Goal: Task Accomplishment & Management: Use online tool/utility

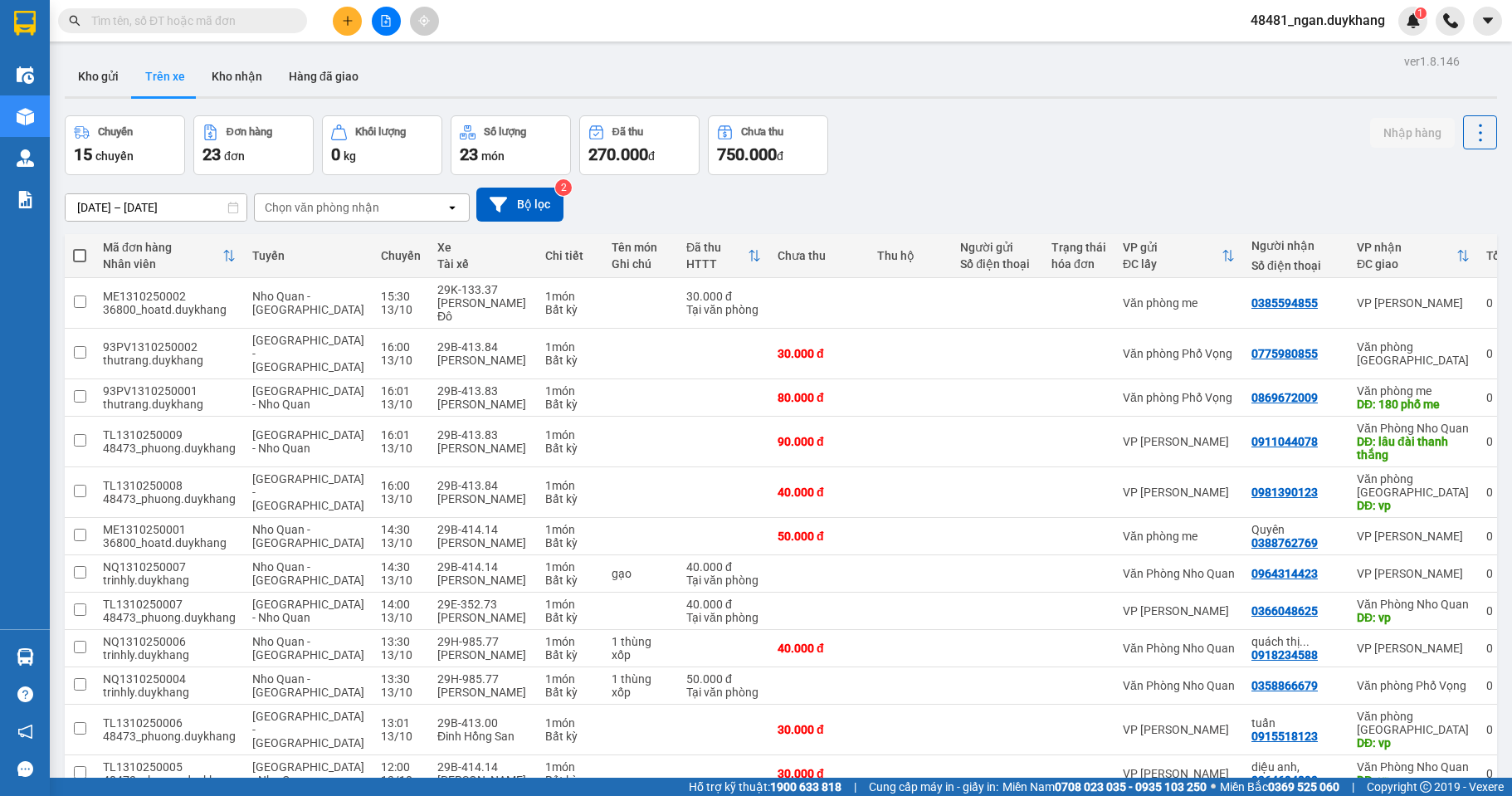
click at [339, 25] on button at bounding box center [347, 21] width 29 height 29
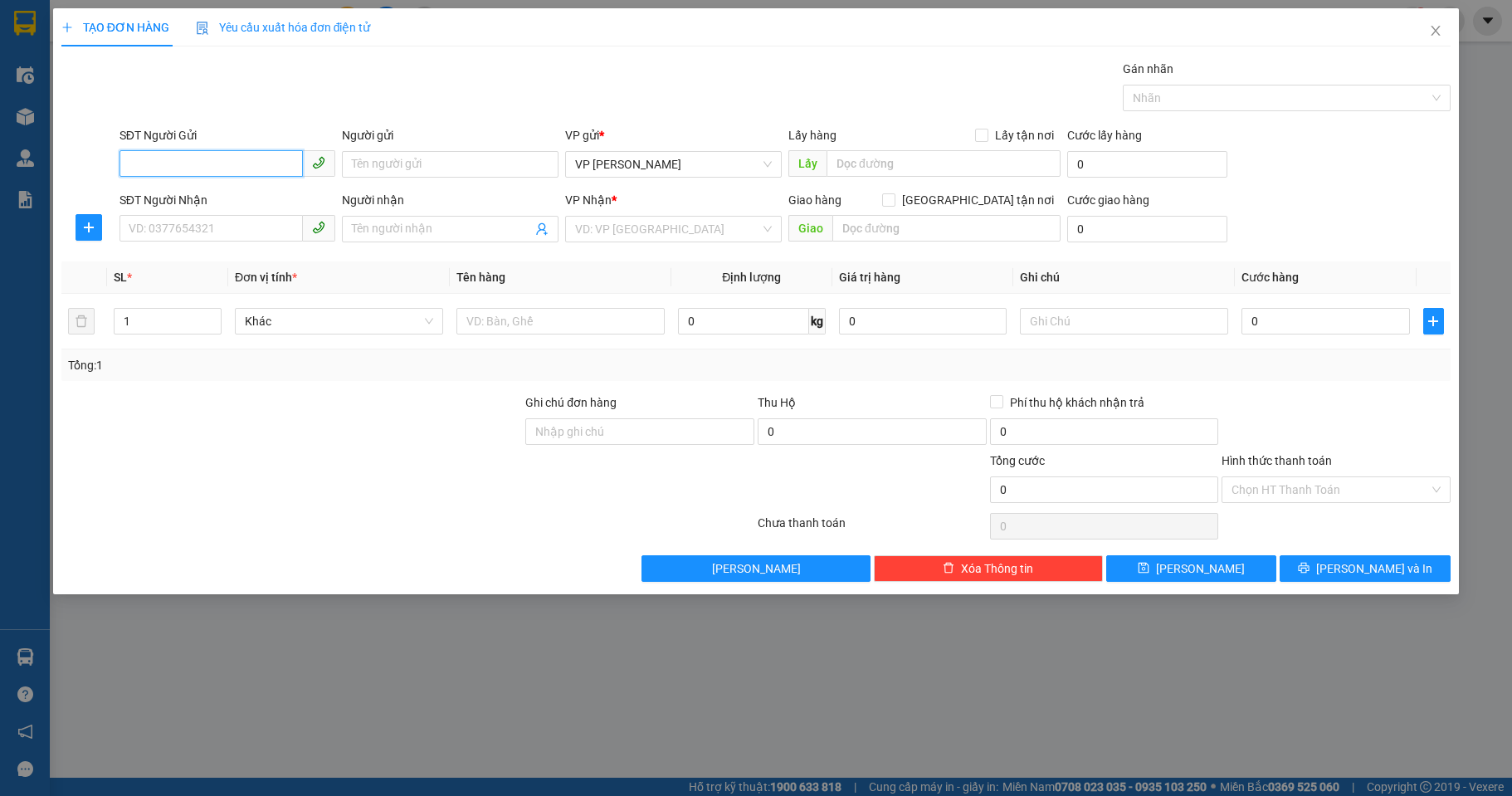
click at [199, 161] on input "SĐT Người Gửi" at bounding box center [211, 163] width 184 height 26
click at [1053, 326] on input "text" at bounding box center [1124, 321] width 209 height 26
type input "NHẬN TRONG NGÀY"
click at [200, 150] on div "SĐT Người Gửi" at bounding box center [228, 138] width 217 height 25
click at [198, 153] on input "SĐT Người Gửi" at bounding box center [211, 163] width 184 height 26
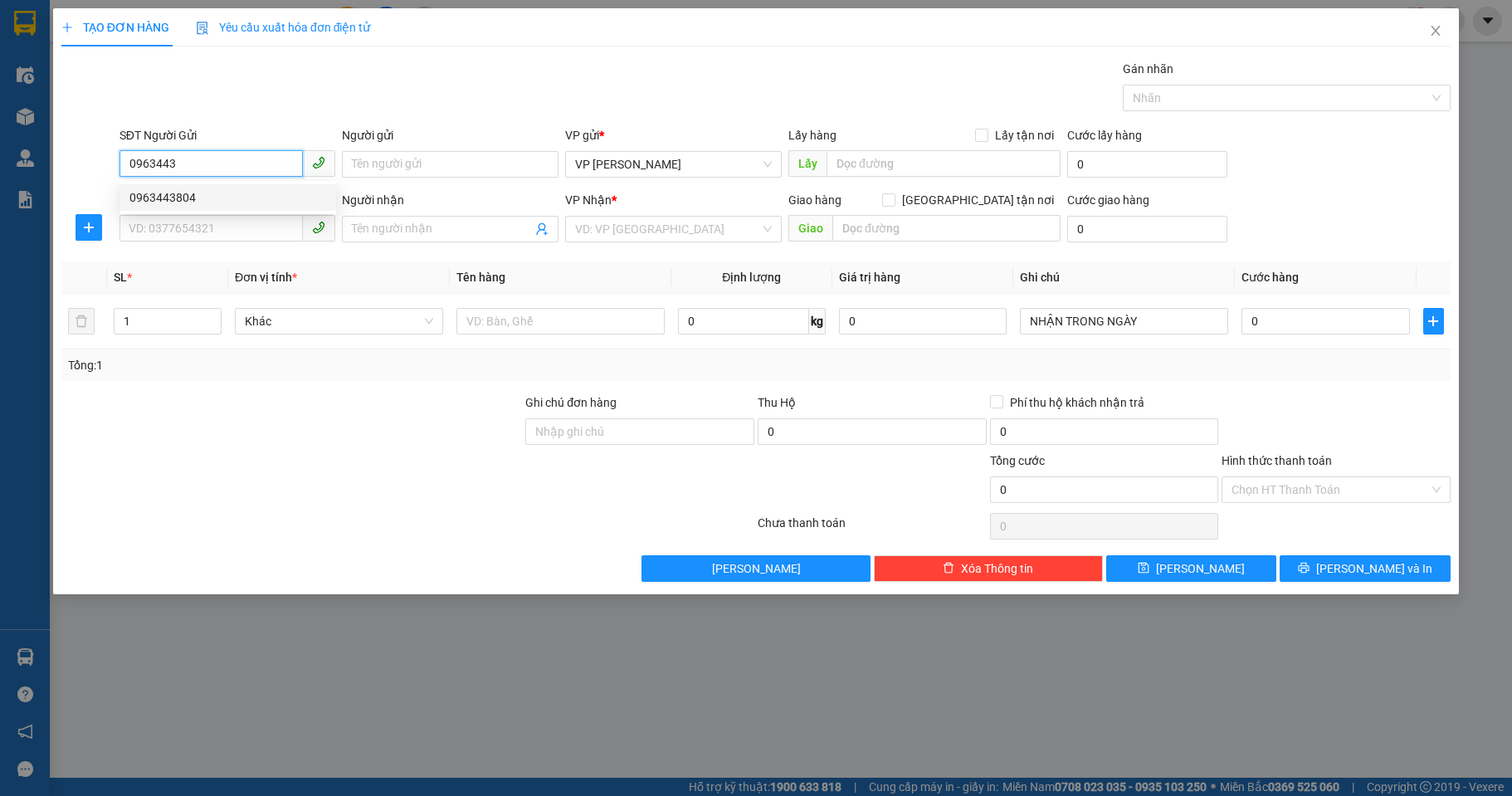
click at [237, 194] on div "0963443804" at bounding box center [228, 198] width 197 height 18
type input "0963443804"
click at [207, 237] on input "SĐT Người Nhận" at bounding box center [211, 228] width 184 height 26
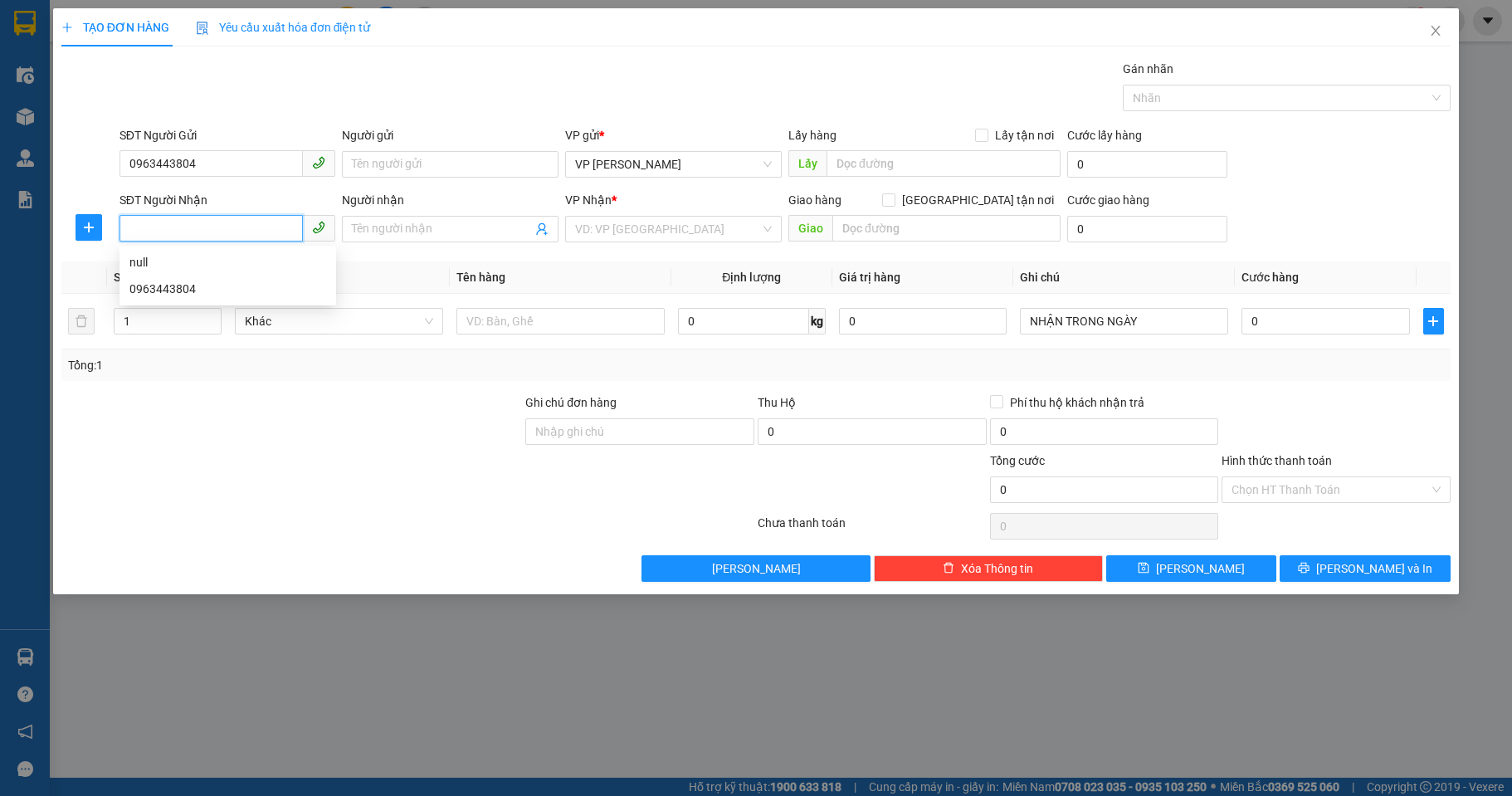
click at [181, 233] on input "SĐT Người Nhận" at bounding box center [211, 228] width 184 height 26
drag, startPoint x: 214, startPoint y: 158, endPoint x: 115, endPoint y: 166, distance: 99.3
click at [115, 166] on div "SĐT Người Gửi 0963443804 Người gửi Tên người gửi VP gửi * VP [PERSON_NAME] Lấy …" at bounding box center [756, 155] width 1393 height 58
click at [458, 229] on input "Người nhận" at bounding box center [442, 229] width 180 height 18
click at [217, 226] on input "SĐT Người Nhận" at bounding box center [211, 228] width 184 height 26
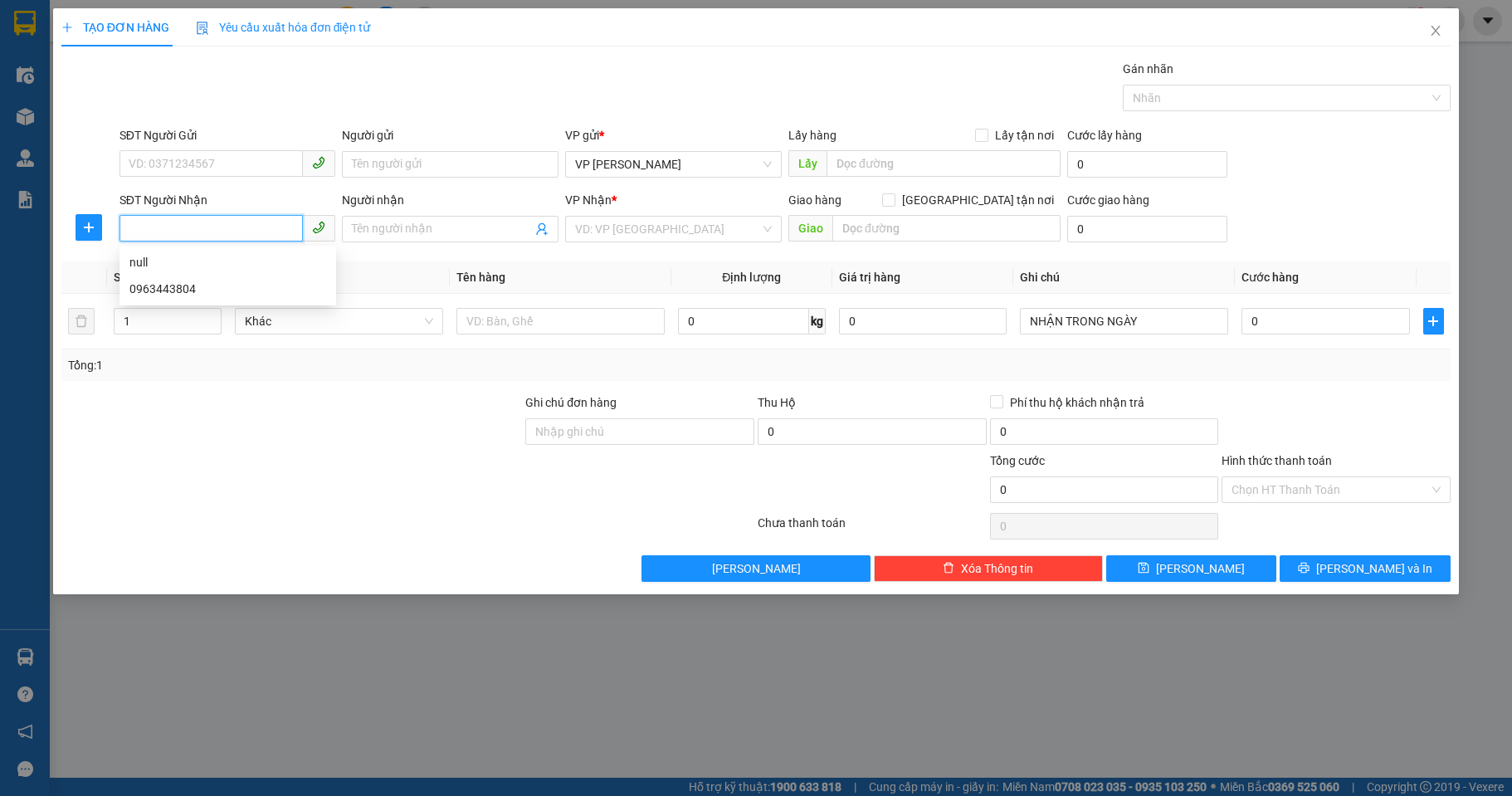
paste input "0963443804"
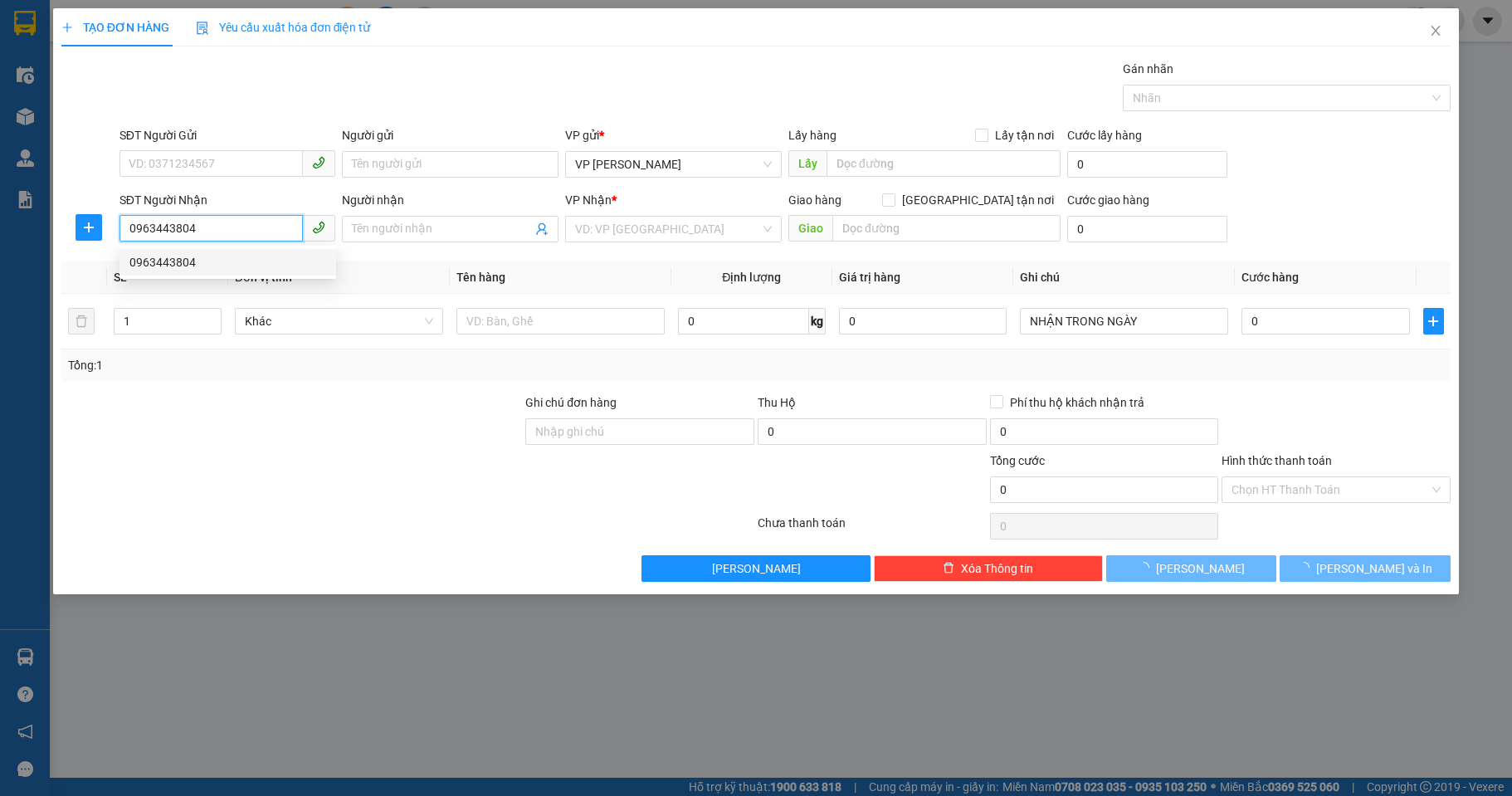
type input "0963443804"
drag, startPoint x: 211, startPoint y: 128, endPoint x: 203, endPoint y: 166, distance: 38.8
click at [206, 150] on div "SĐT Người Gửi" at bounding box center [228, 138] width 217 height 25
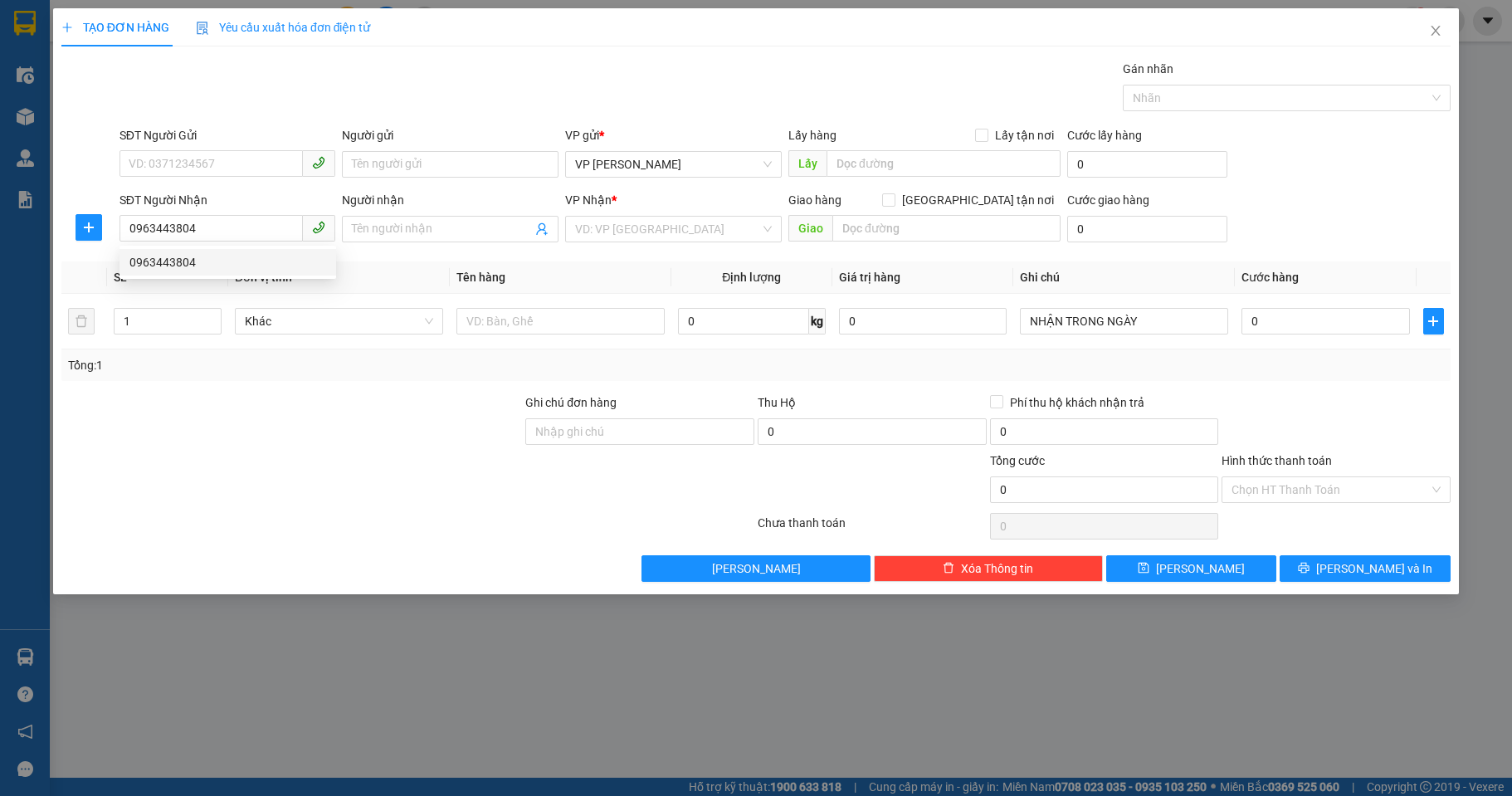
click at [199, 179] on div "SĐT Người Gửi VD: 0371234567" at bounding box center [228, 155] width 217 height 58
click at [200, 172] on input "SĐT Người Gửi" at bounding box center [211, 163] width 184 height 26
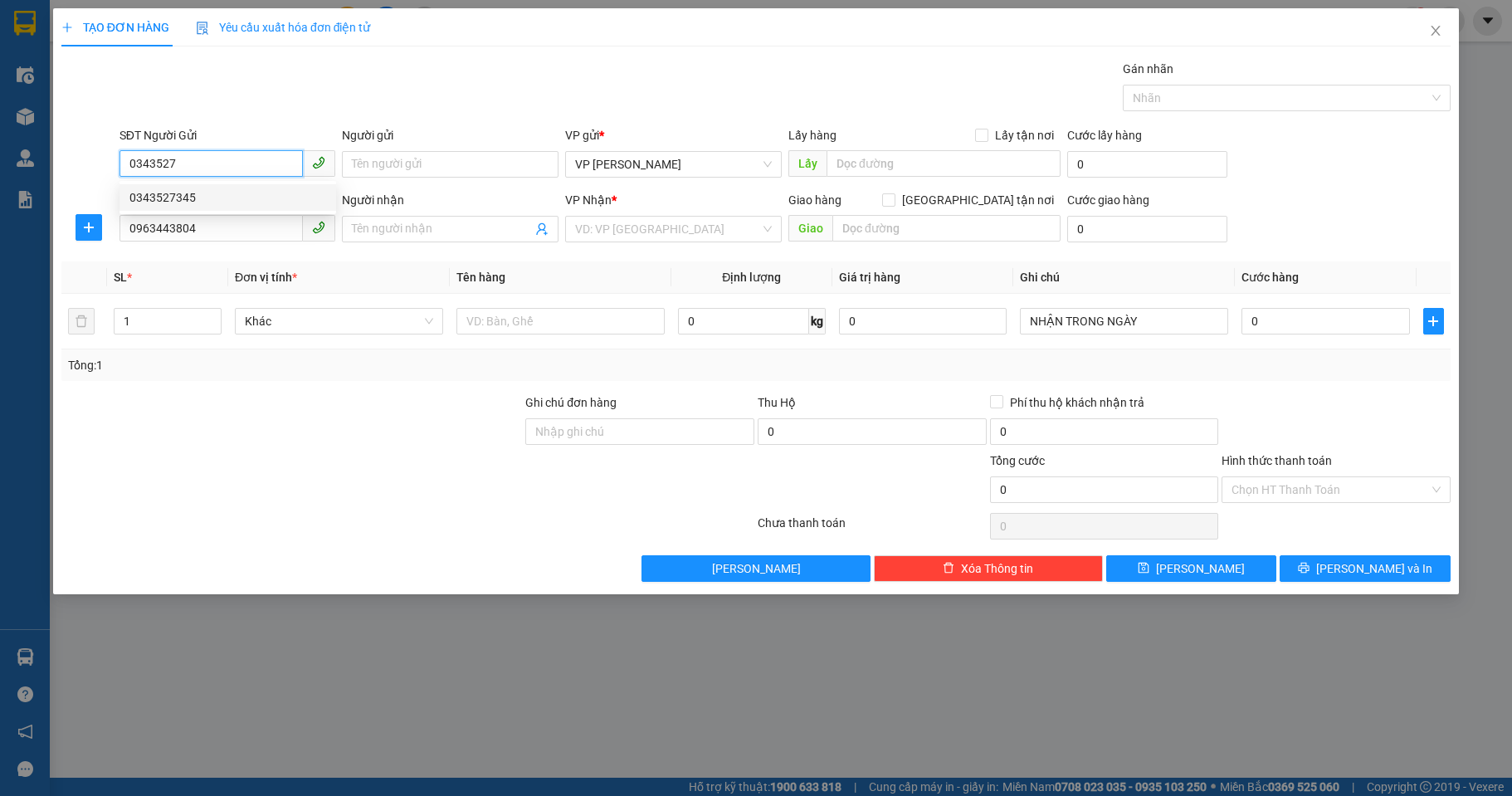
click at [203, 187] on div "0343527345" at bounding box center [228, 197] width 217 height 26
type input "0343527345"
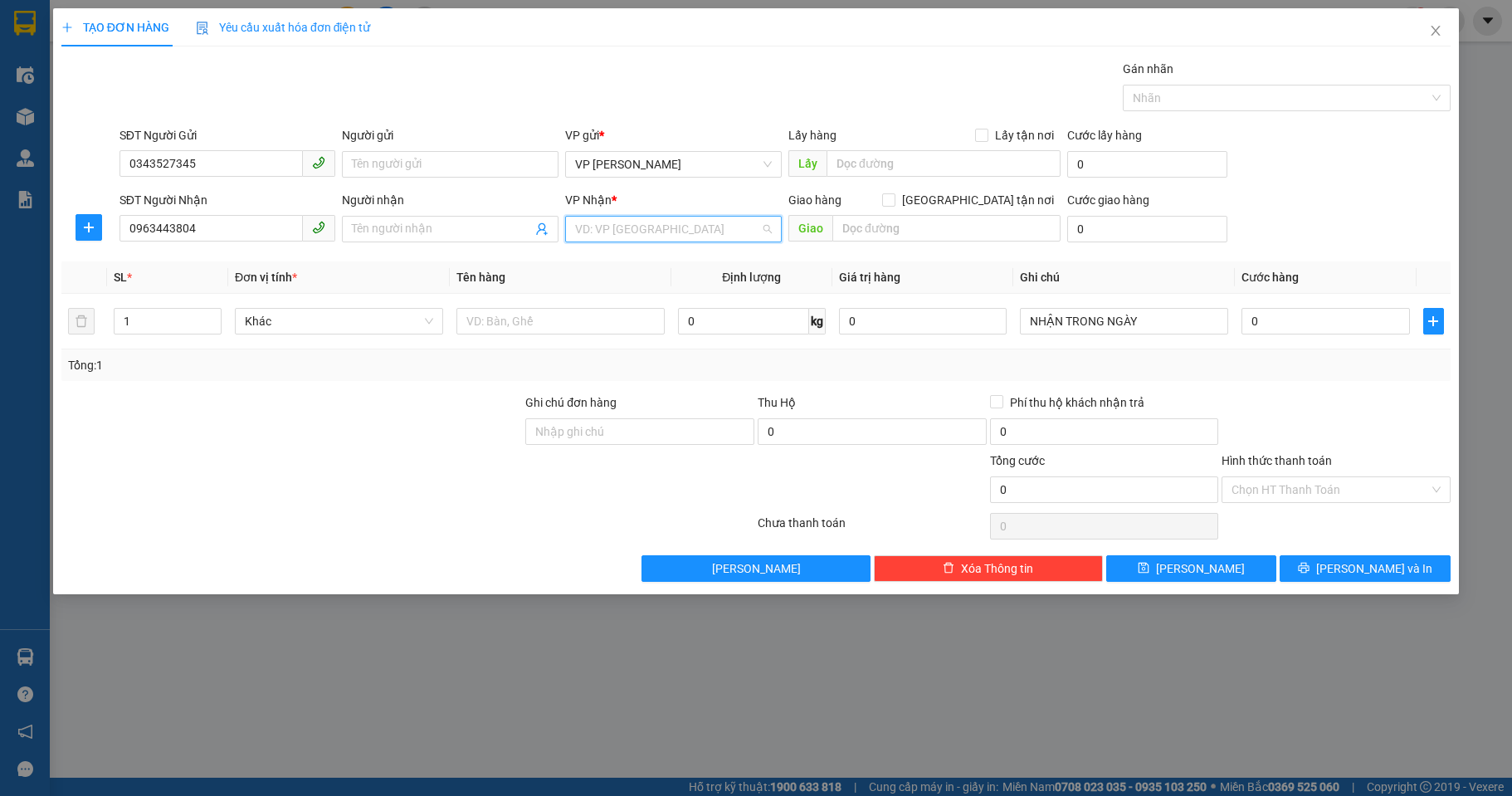
click at [600, 224] on input "search" at bounding box center [667, 229] width 185 height 25
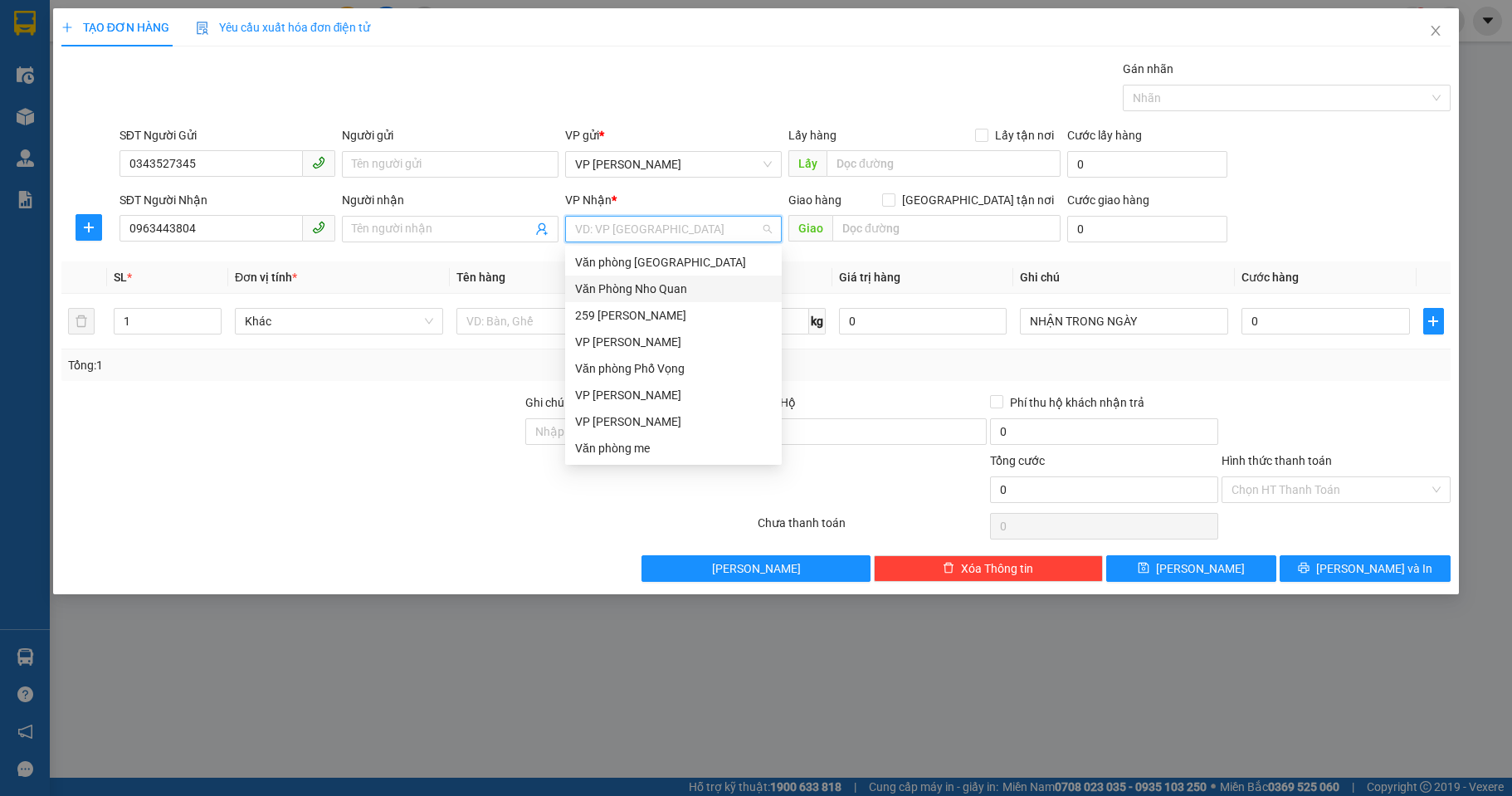
click at [646, 281] on div "Văn Phòng Nho Quan" at bounding box center [674, 289] width 197 height 18
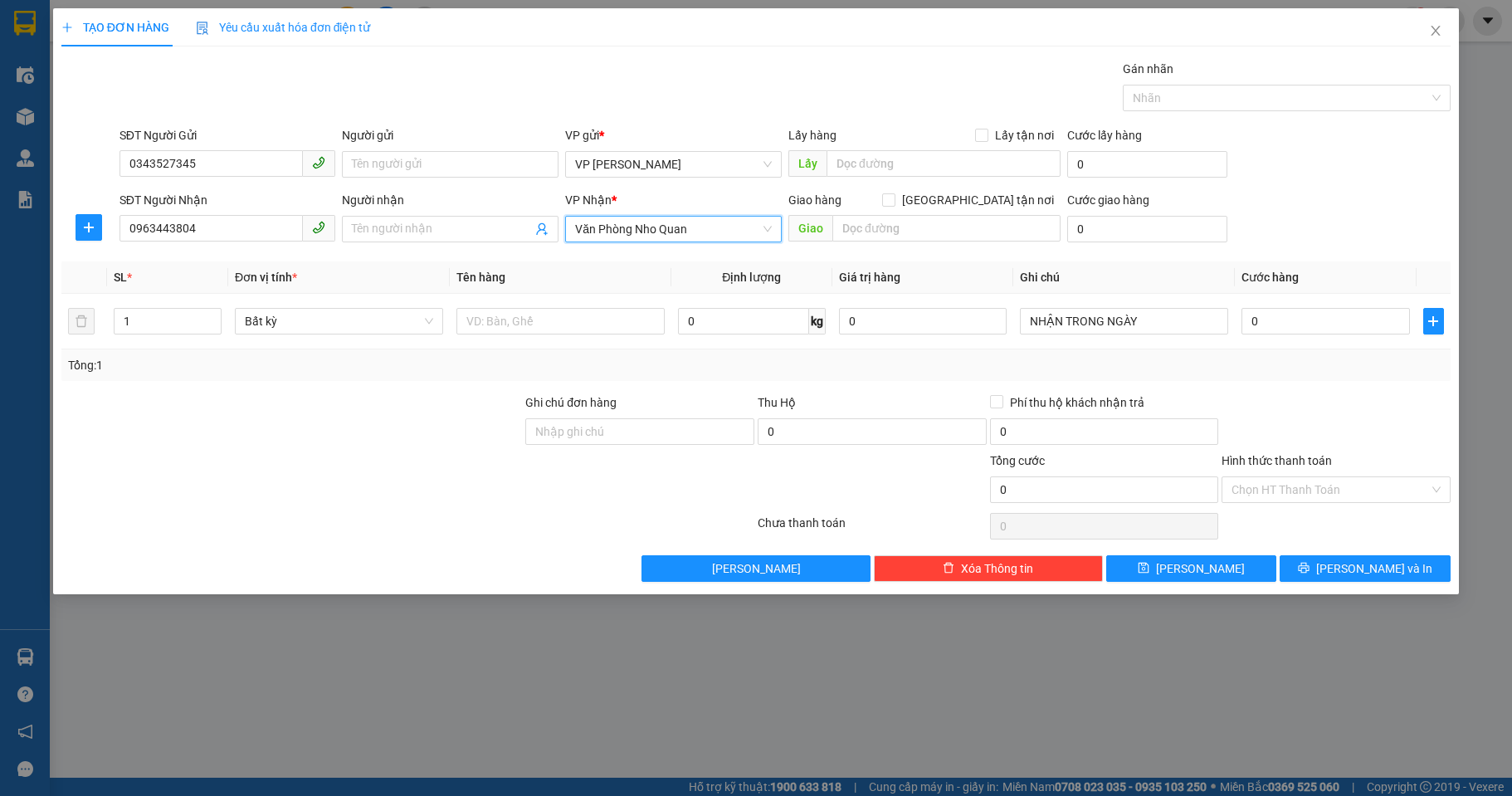
click at [688, 229] on span "Văn Phòng Nho Quan" at bounding box center [674, 229] width 197 height 25
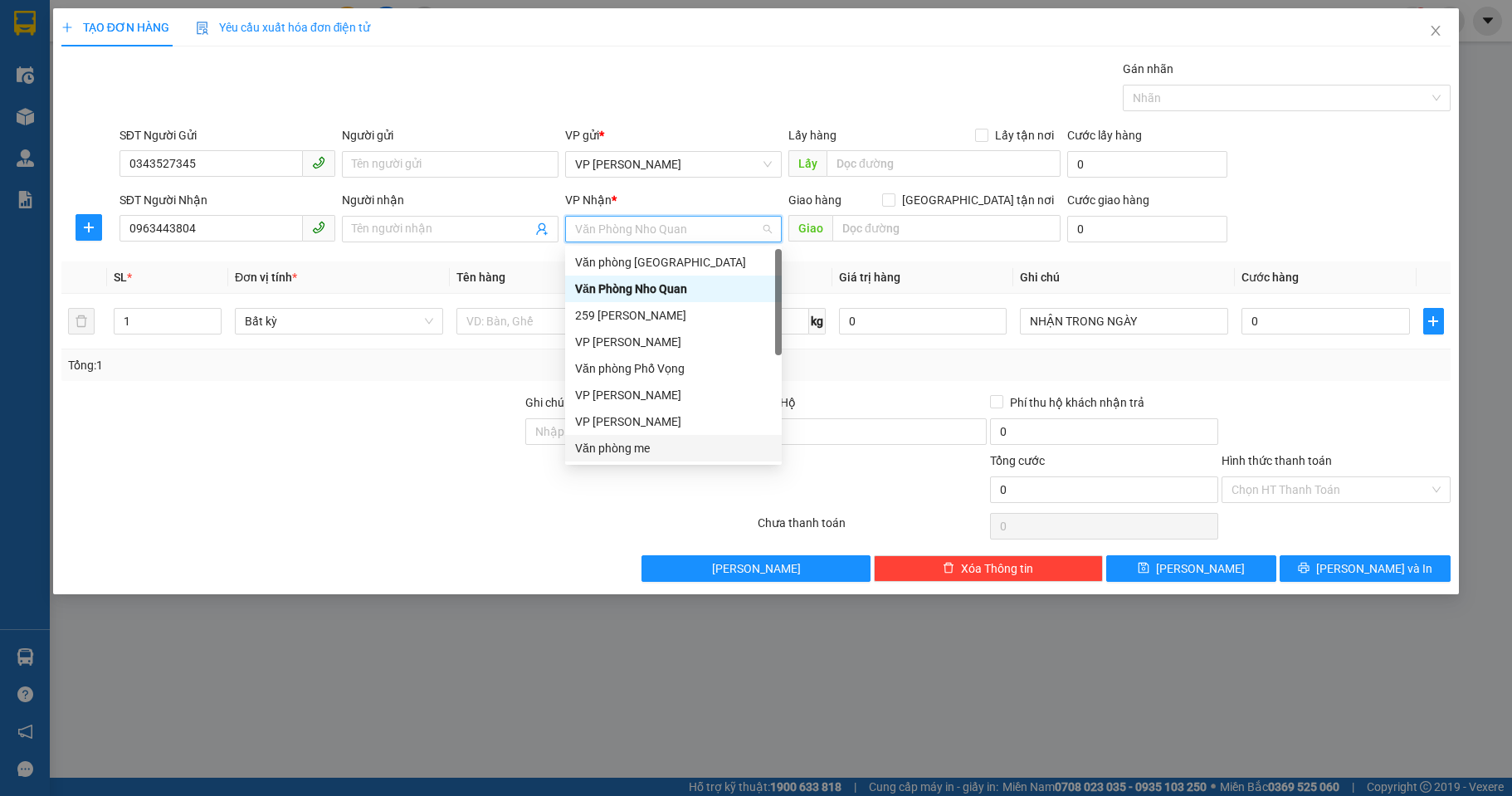
click at [637, 450] on div "Văn phòng me" at bounding box center [674, 449] width 197 height 18
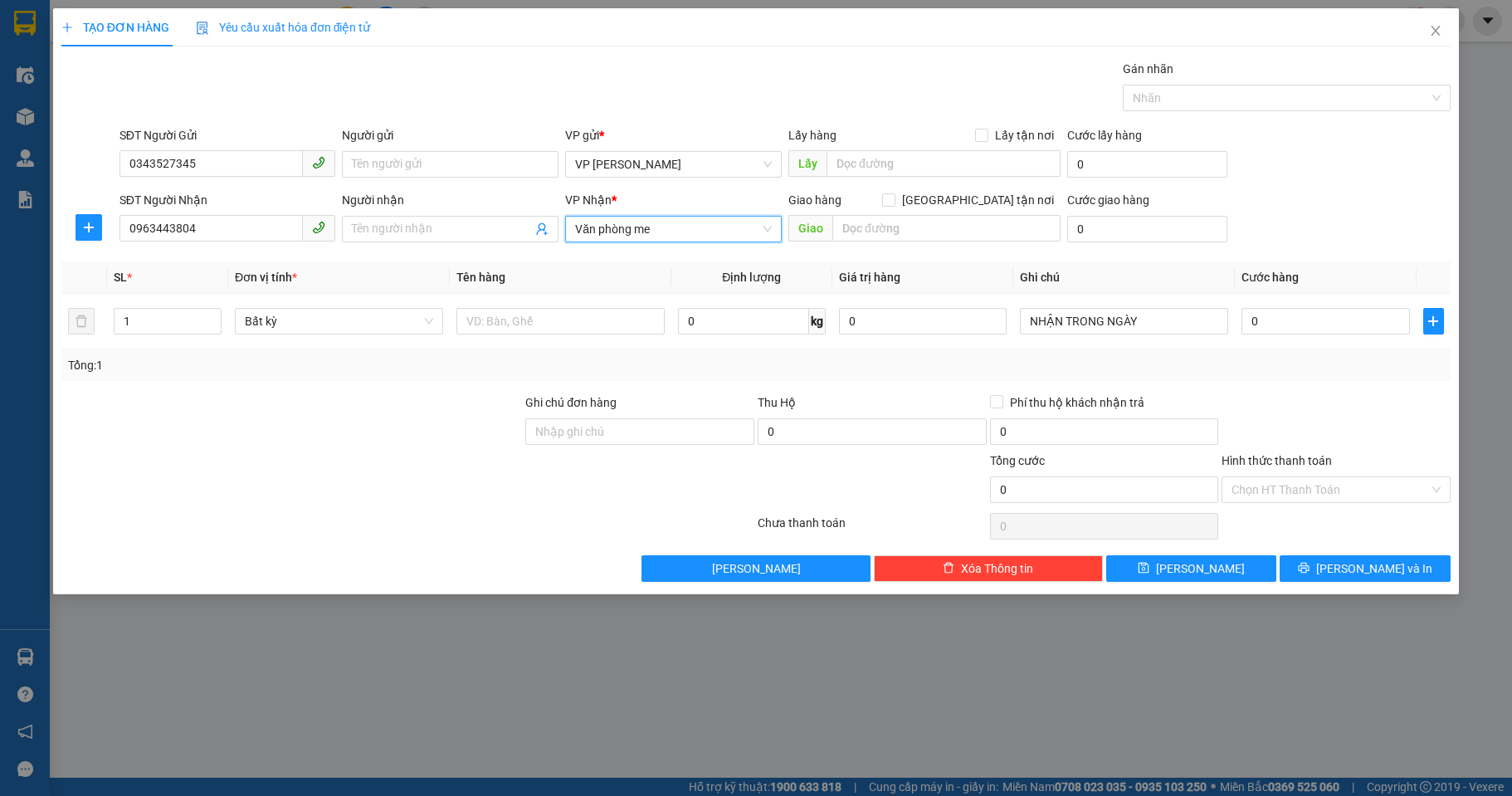
click at [1132, 258] on div "Transit Pickup Surcharge Ids Transit Deliver Surcharge Ids Transit Deliver Surc…" at bounding box center [756, 321] width 1390 height 522
click at [1275, 323] on input "0" at bounding box center [1325, 321] width 168 height 26
click at [498, 317] on input "text" at bounding box center [561, 321] width 209 height 26
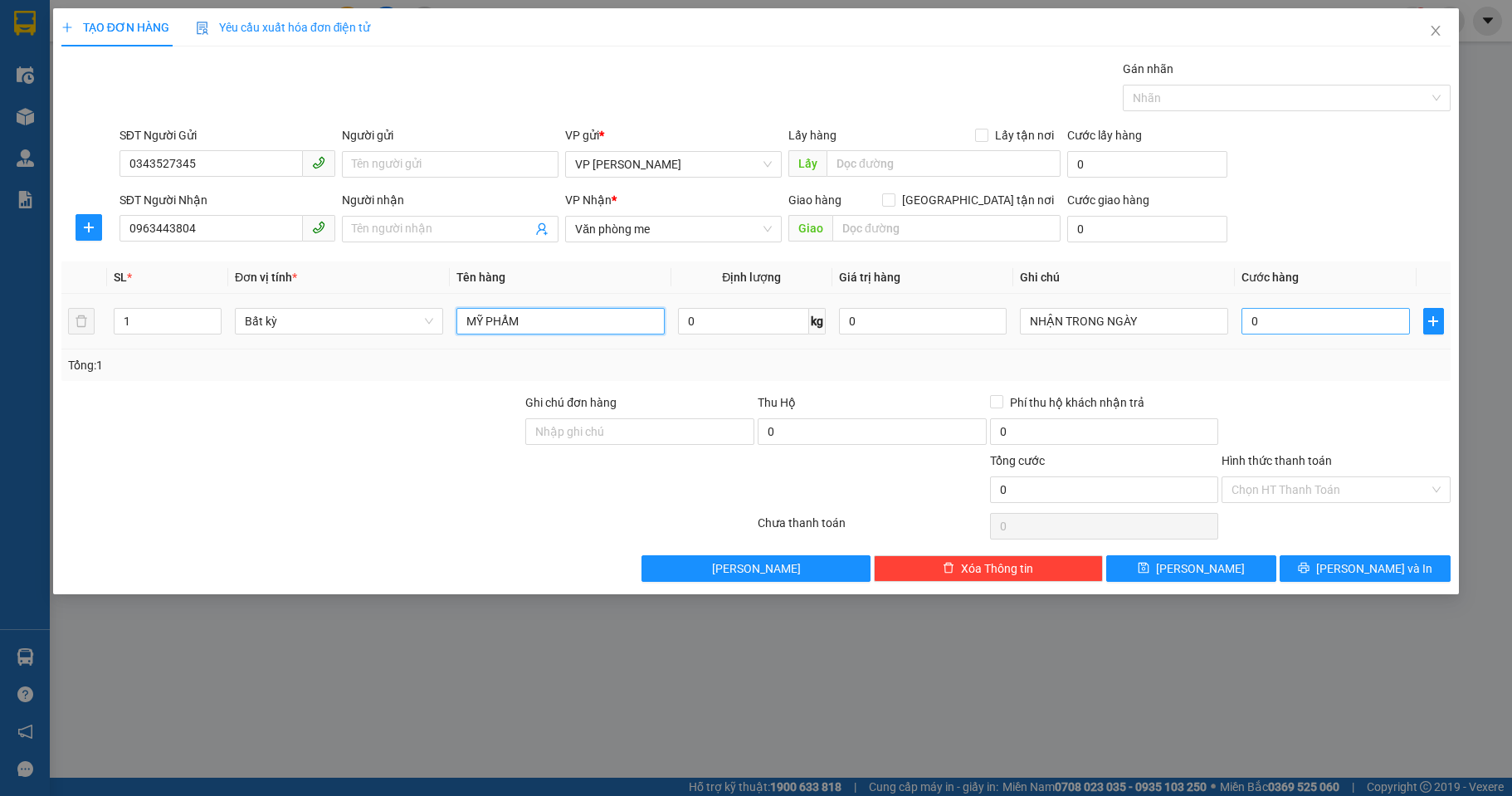
type input "MỸ PHẨM"
click at [1286, 315] on input "0" at bounding box center [1325, 321] width 168 height 26
type input "3"
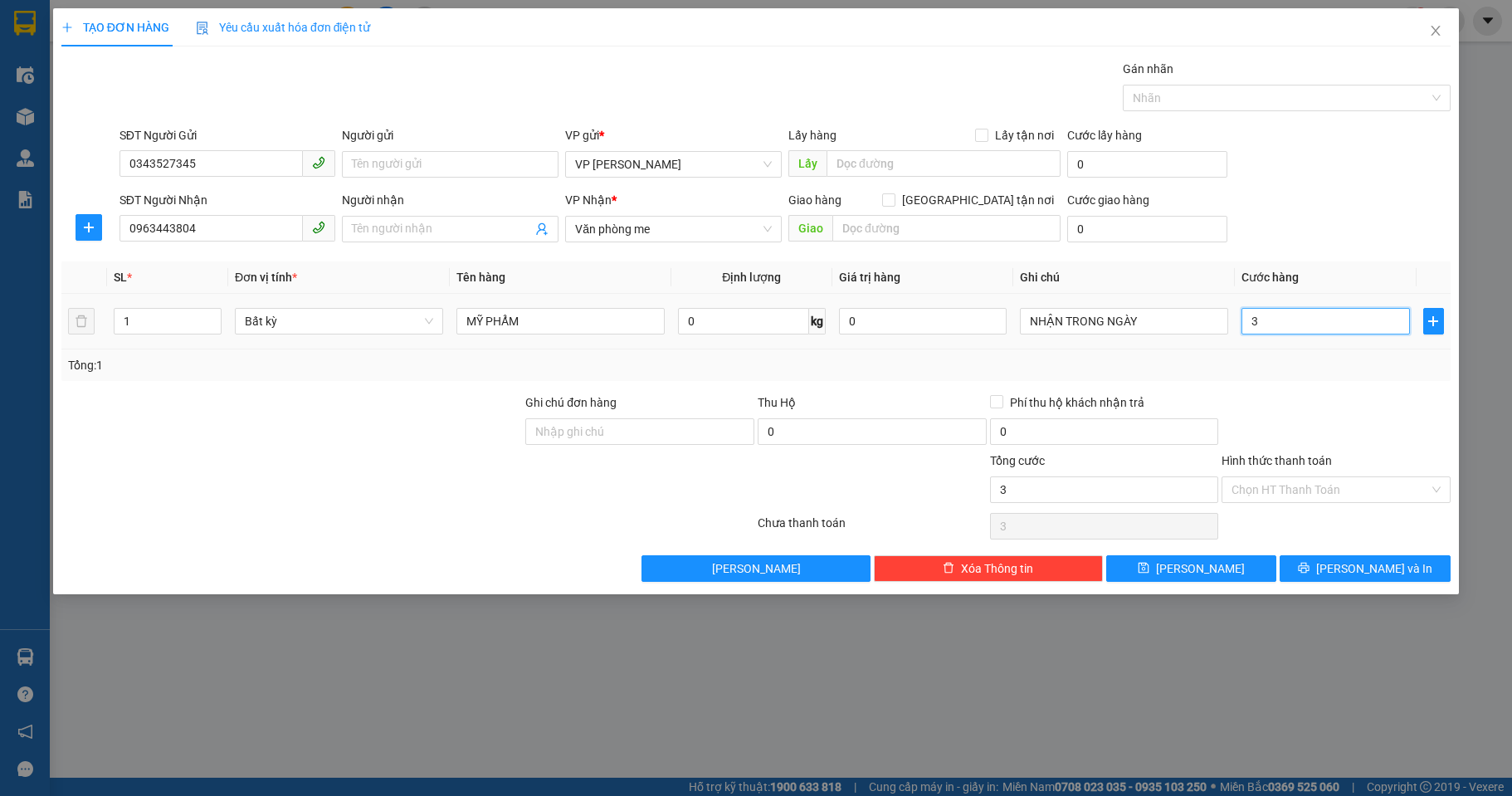
type input "30"
type input "30.000"
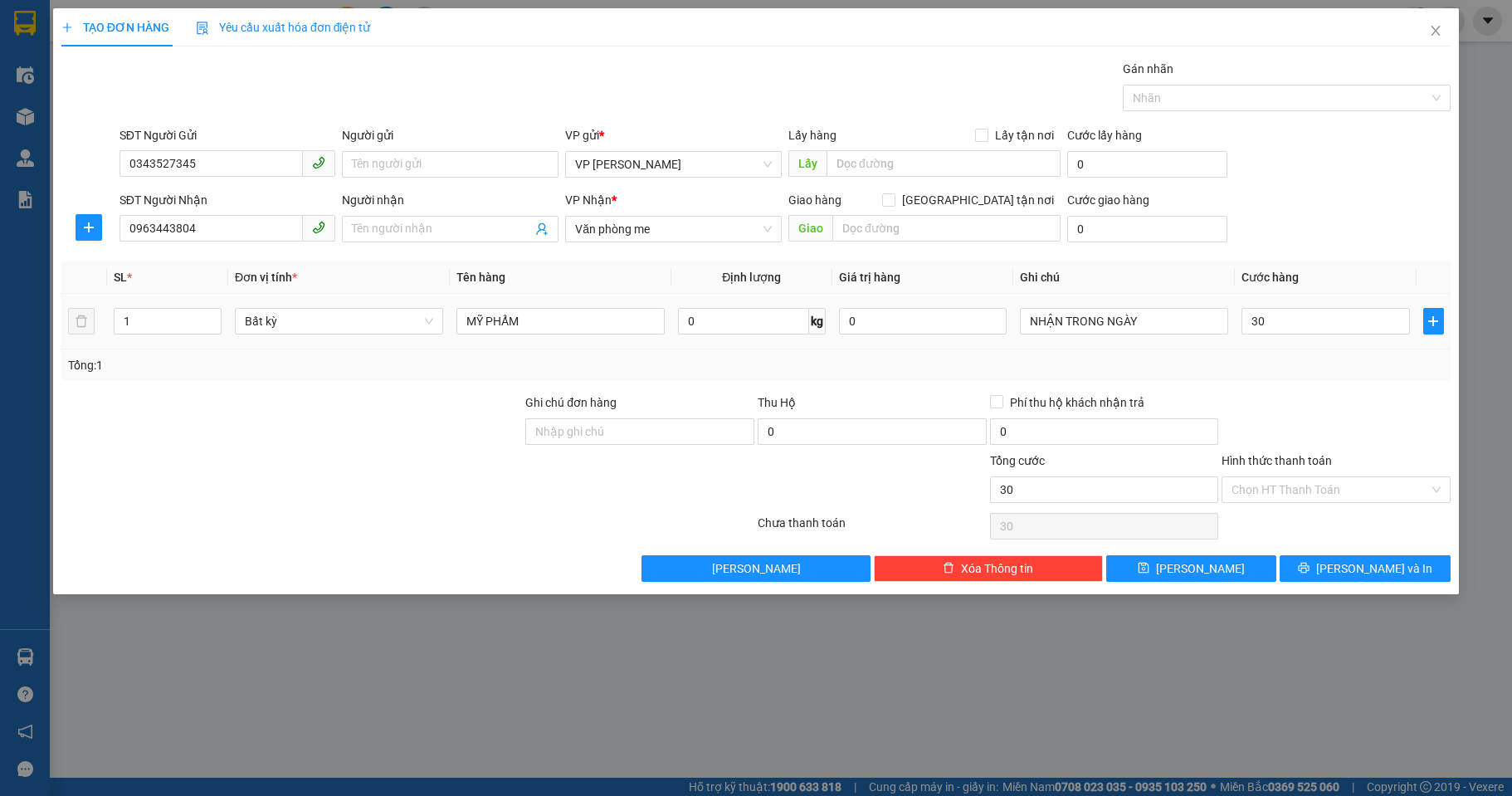
type input "30.000"
drag, startPoint x: 1293, startPoint y: 405, endPoint x: 1300, endPoint y: 412, distance: 9.9
click at [1295, 404] on div at bounding box center [1336, 423] width 232 height 58
click at [1334, 590] on div "TẠO ĐƠN HÀNG Yêu cầu xuất hóa đơn điện tử Transit Pickup Surcharge Ids Transit …" at bounding box center [756, 301] width 1406 height 586
click at [1310, 574] on span "printer" at bounding box center [1303, 569] width 12 height 14
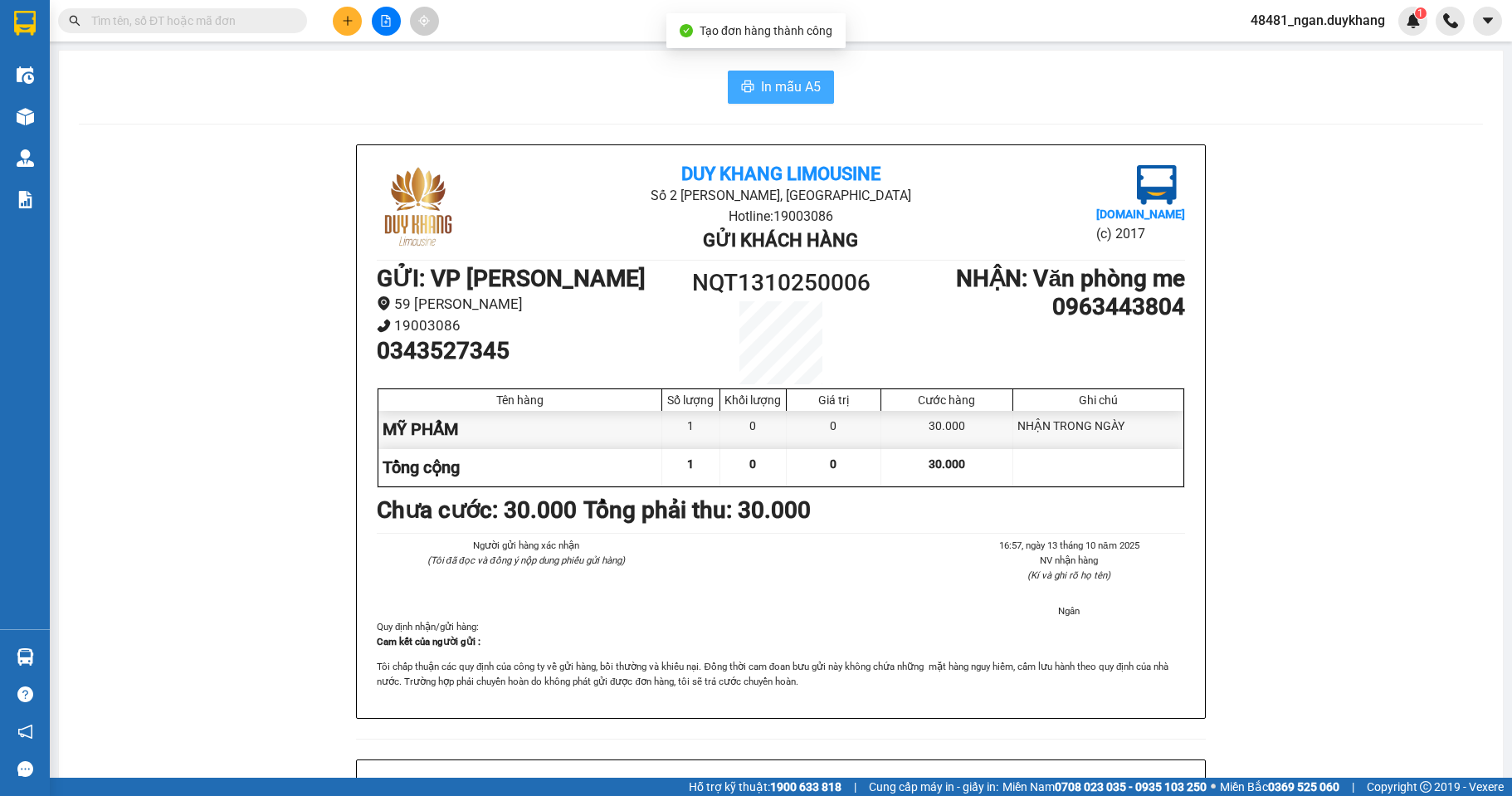
click at [746, 79] on button "In mẫu A5" at bounding box center [781, 87] width 107 height 33
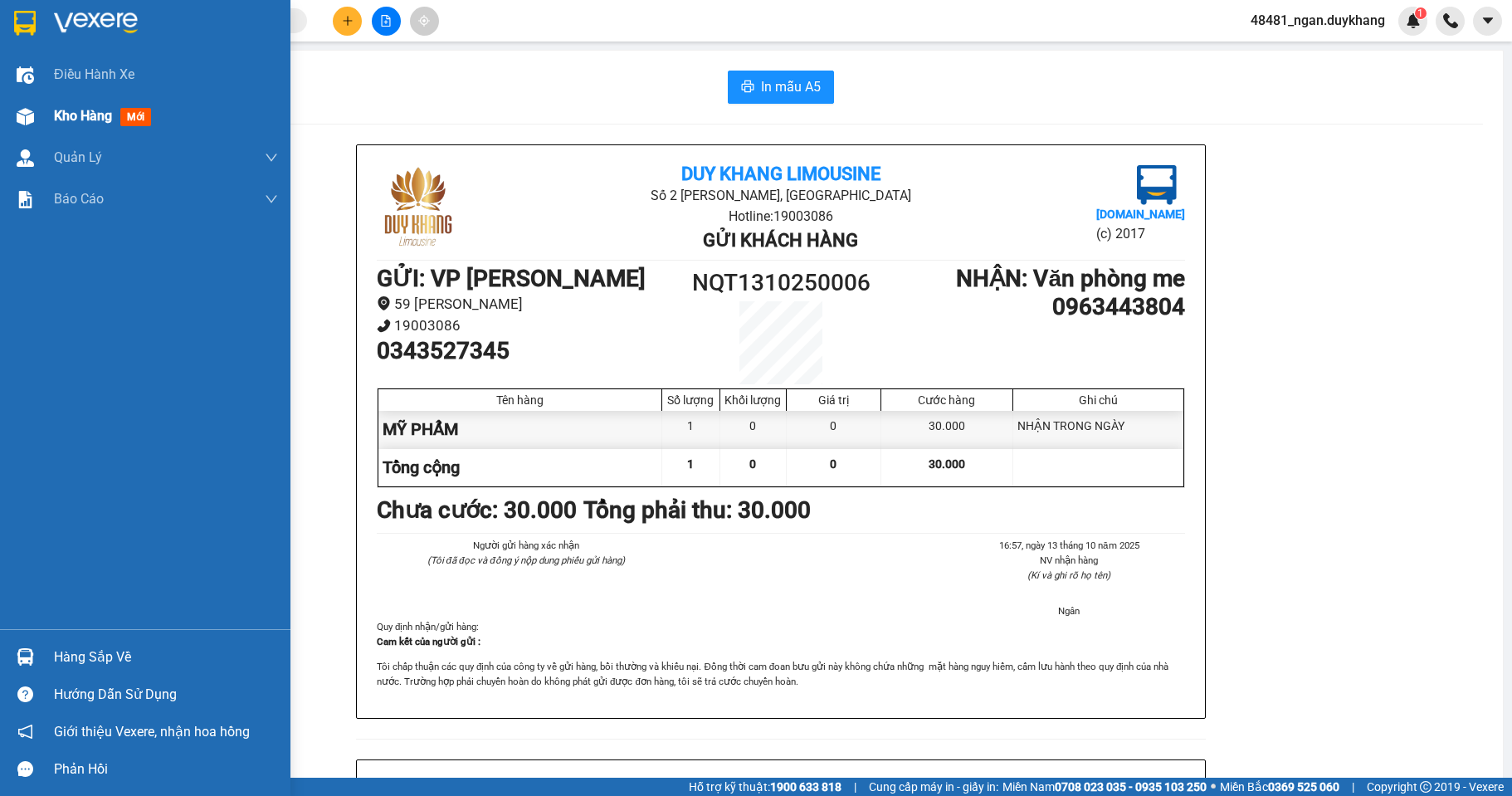
click at [36, 117] on div at bounding box center [26, 117] width 29 height 29
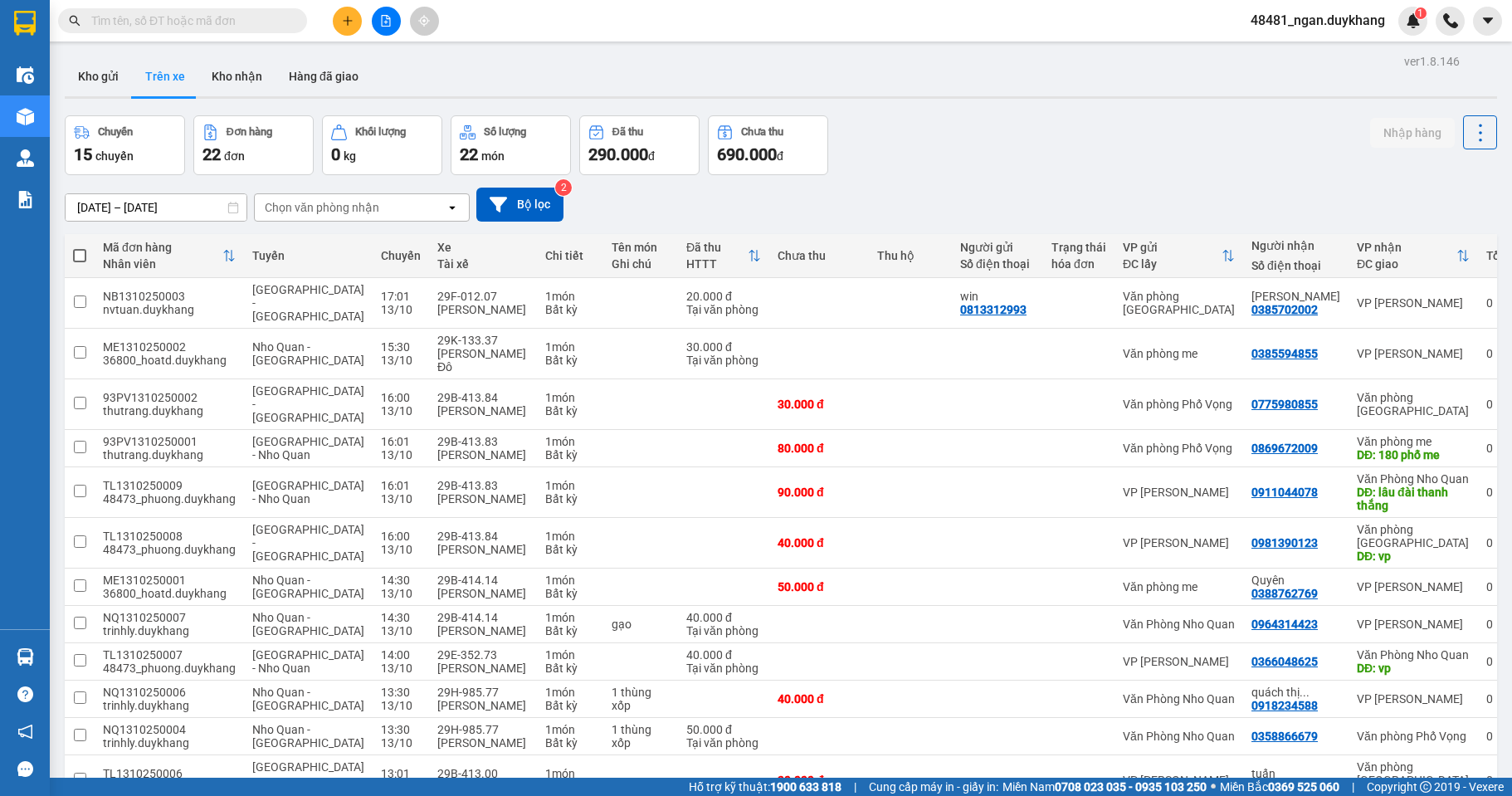
drag, startPoint x: 112, startPoint y: 63, endPoint x: 180, endPoint y: 61, distance: 68.0
click at [110, 63] on button "Kho gửi" at bounding box center [98, 77] width 67 height 40
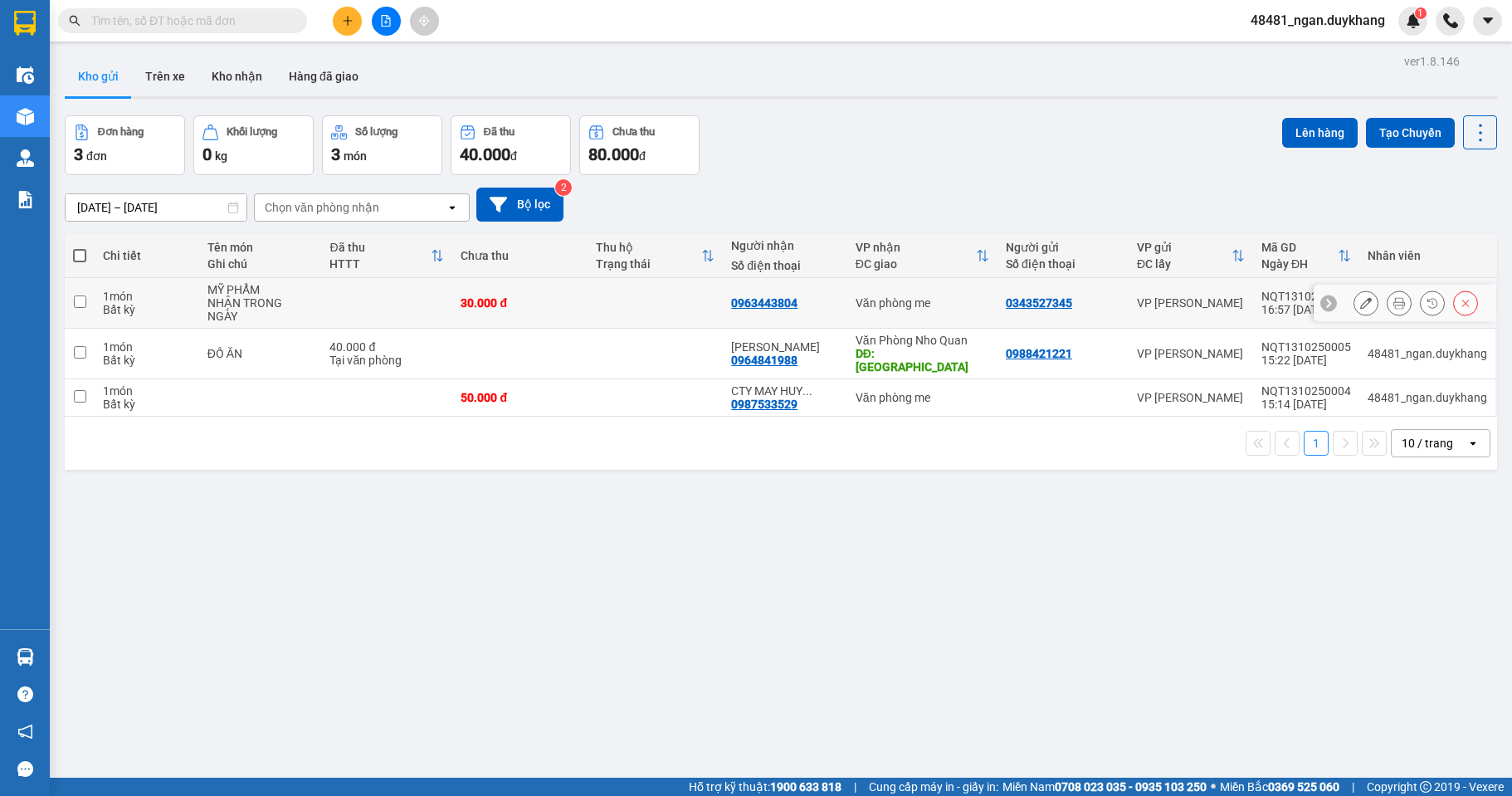
click at [945, 296] on div "Văn phòng me" at bounding box center [922, 303] width 134 height 14
checkbox input "true"
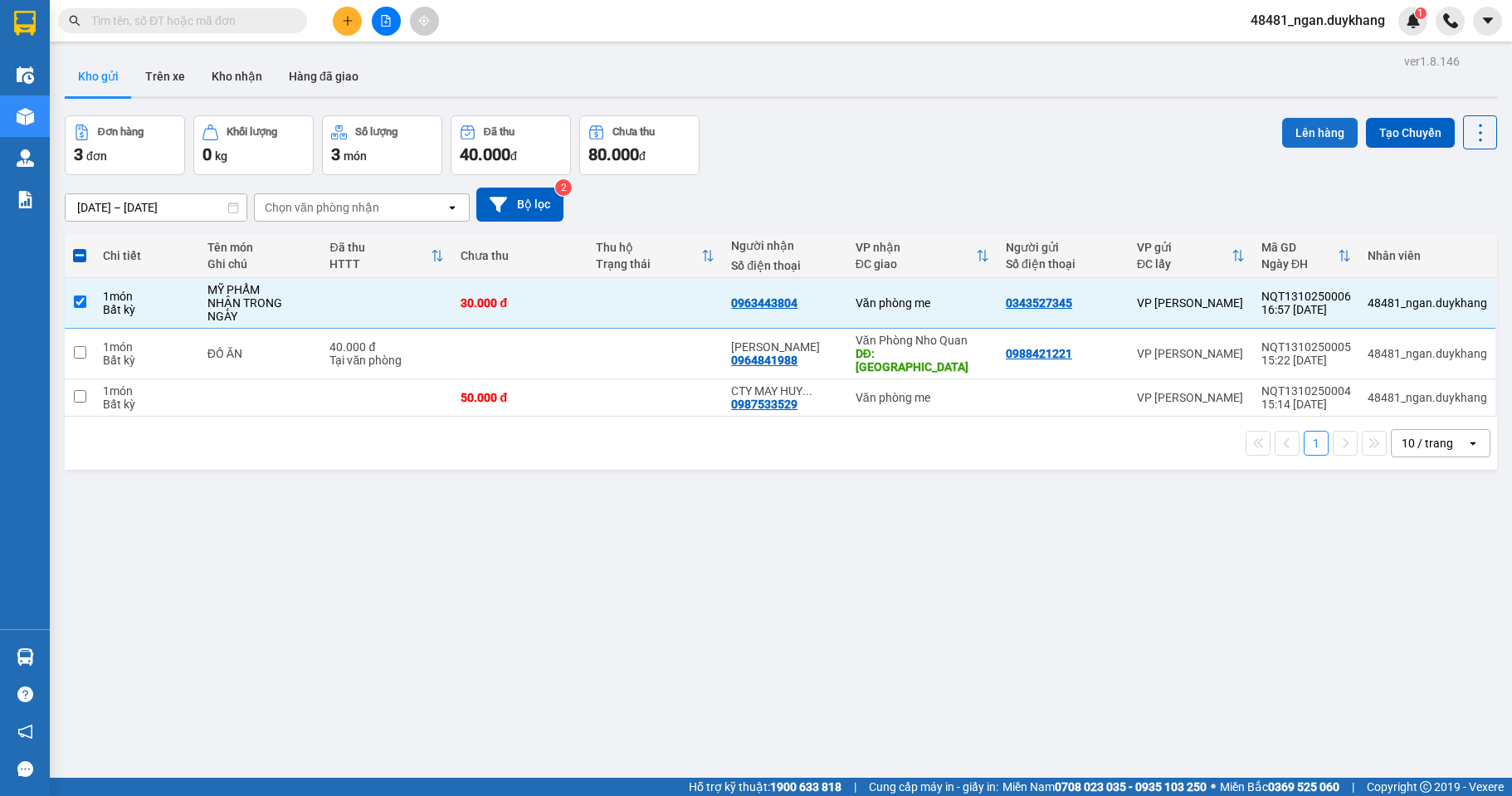
click at [1316, 135] on button "Lên hàng" at bounding box center [1320, 132] width 76 height 30
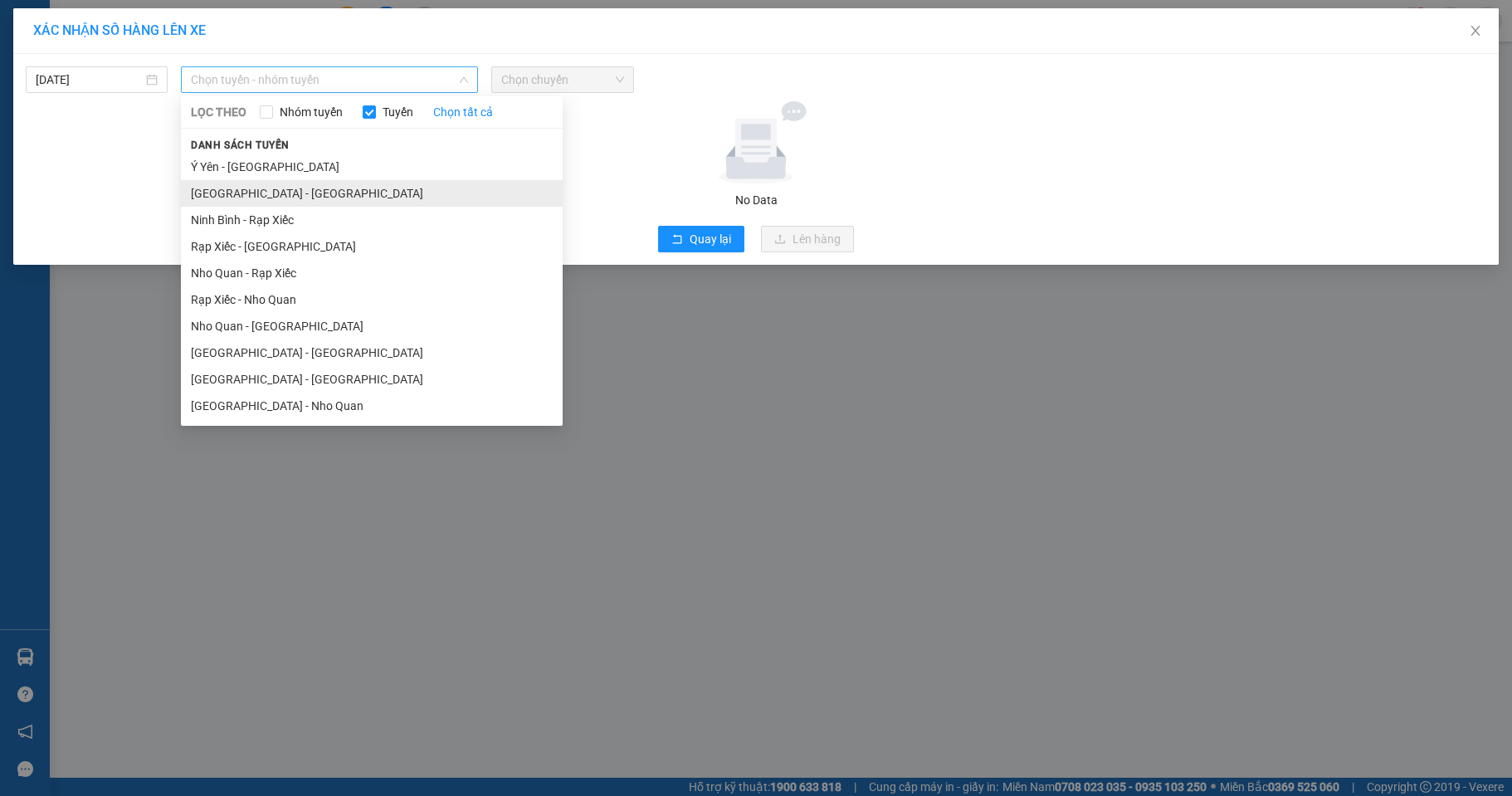
drag, startPoint x: 311, startPoint y: 78, endPoint x: 321, endPoint y: 192, distance: 114.4
click at [310, 79] on span "Chọn tuyến - nhóm tuyến" at bounding box center [329, 79] width 277 height 25
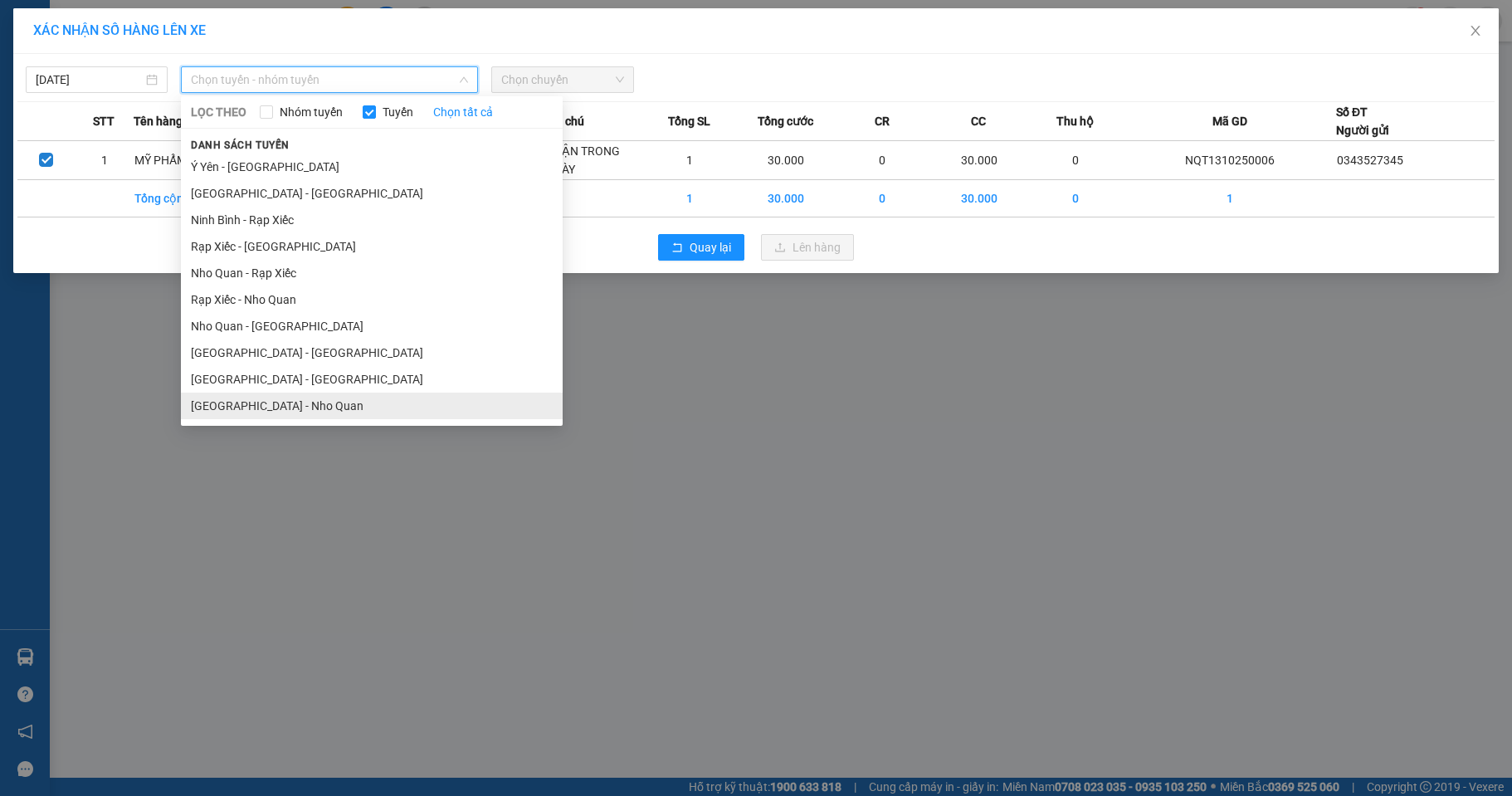
click at [279, 398] on li "[GEOGRAPHIC_DATA] - Nho Quan" at bounding box center [372, 406] width 382 height 26
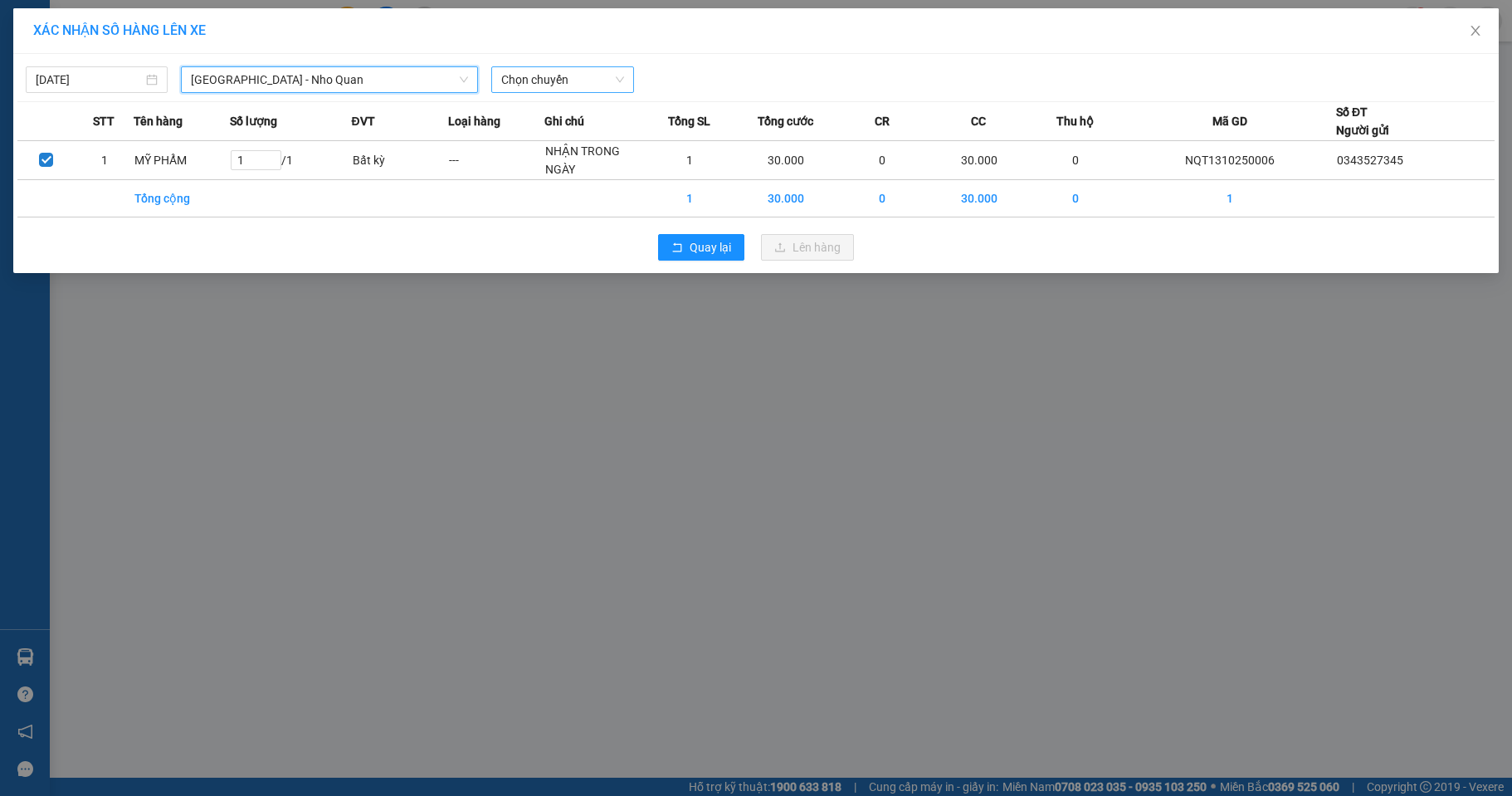
click at [541, 82] on span "Chọn chuyến" at bounding box center [562, 79] width 122 height 25
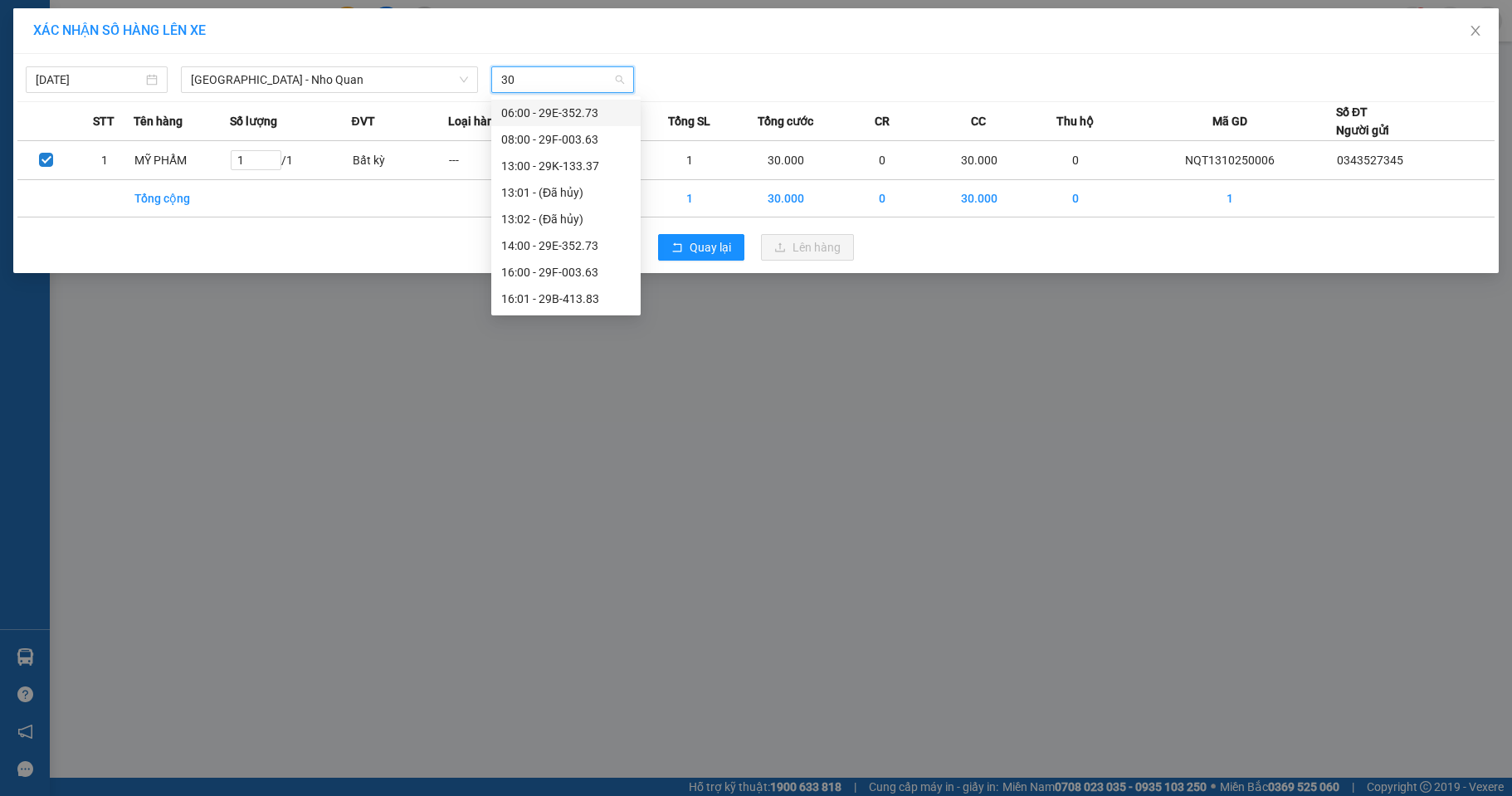
type input "300"
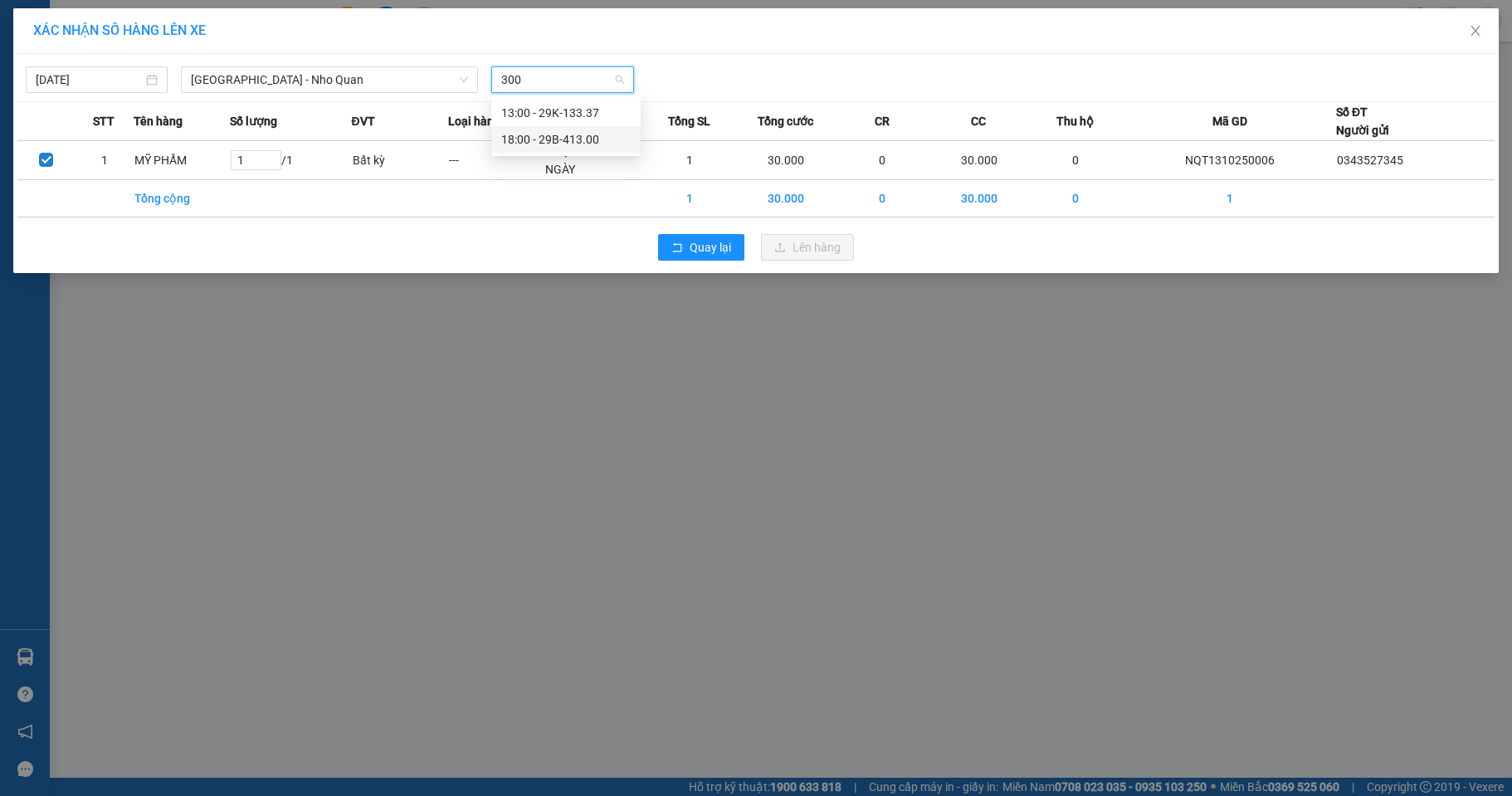
drag, startPoint x: 564, startPoint y: 141, endPoint x: 808, endPoint y: 224, distance: 257.7
click at [566, 141] on div "18:00 - 29B-413.00" at bounding box center [566, 140] width 129 height 18
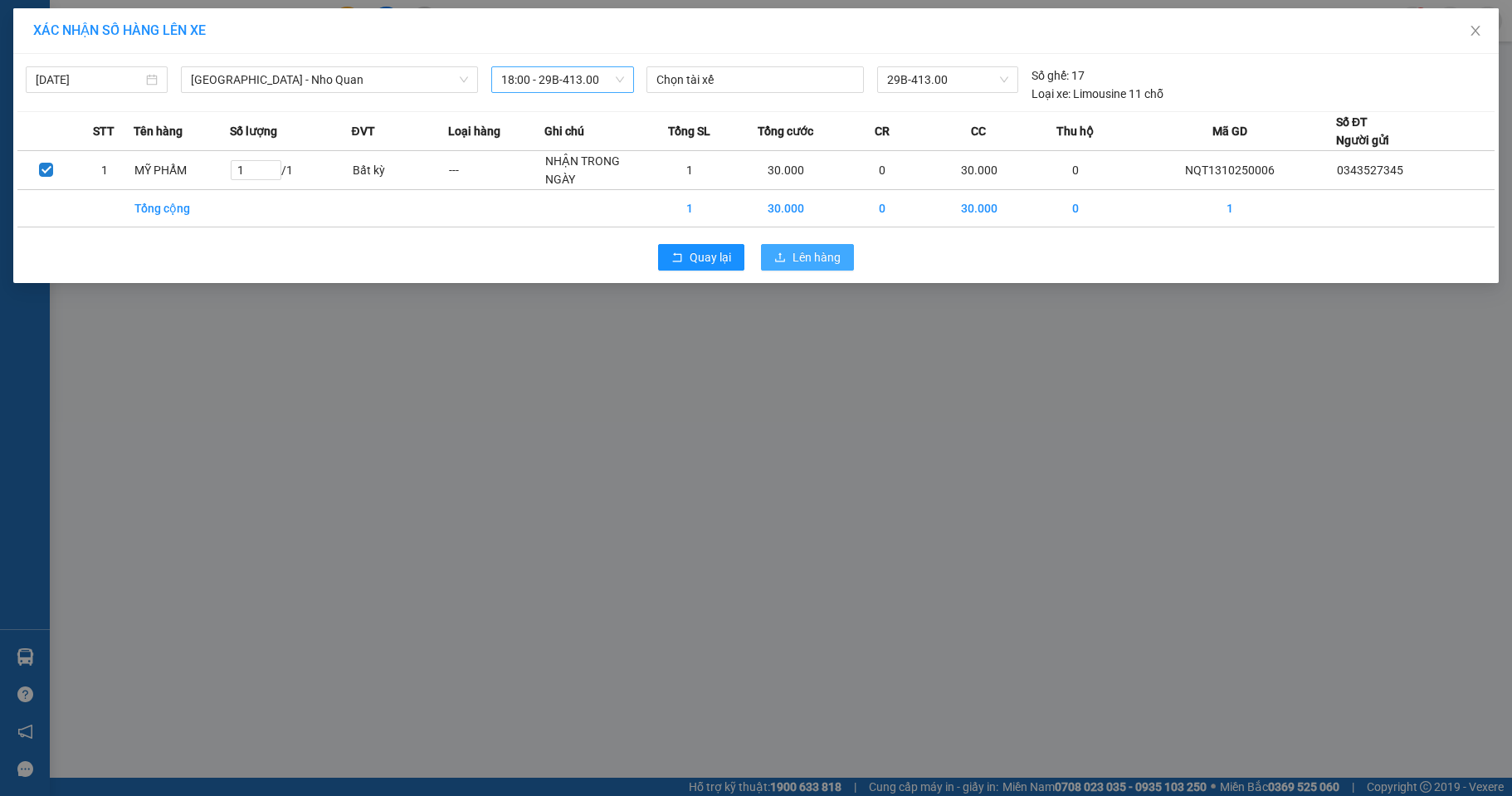
click at [832, 269] on button "Lên hàng" at bounding box center [807, 257] width 93 height 26
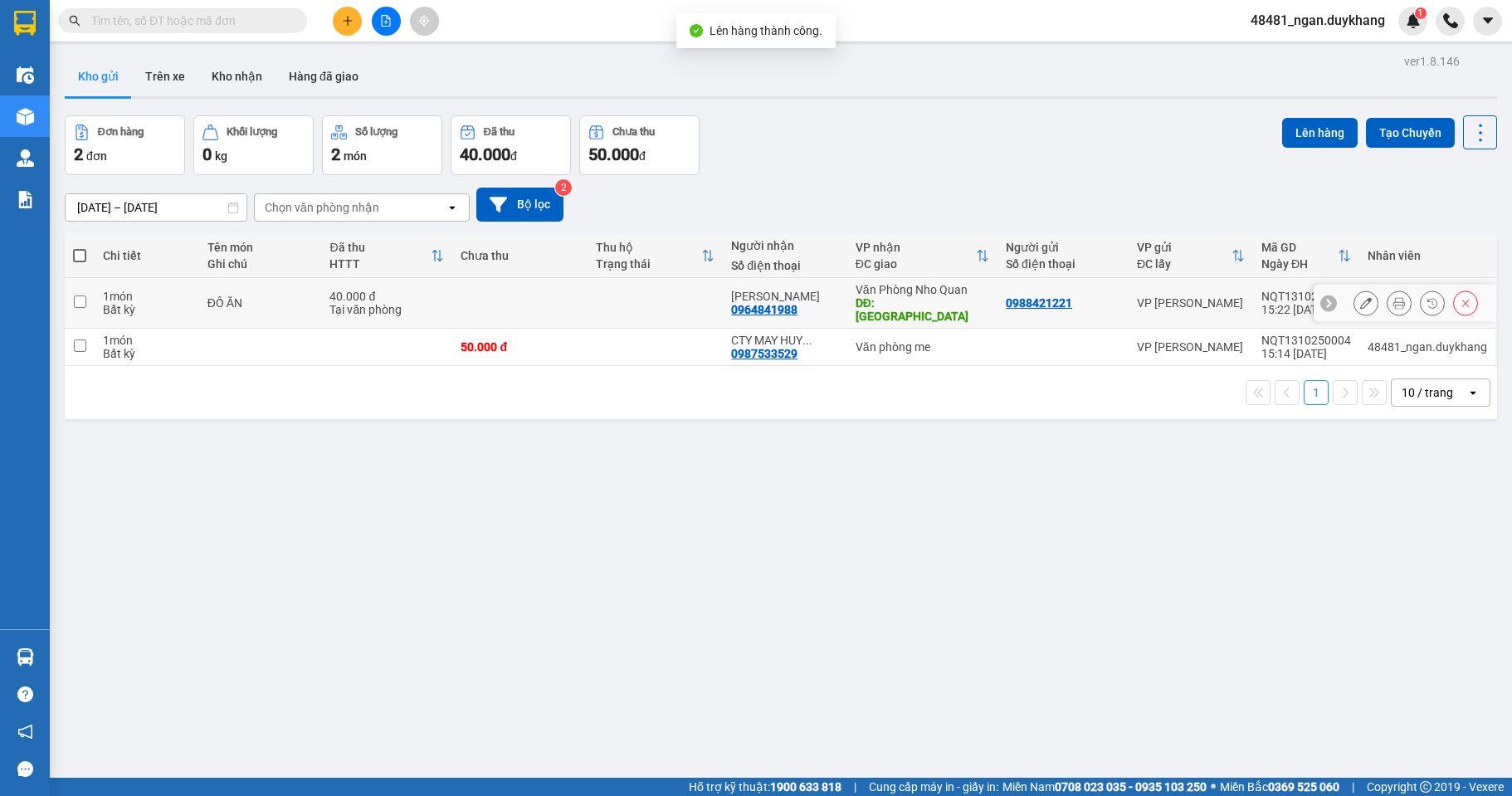
click at [1017, 284] on td "0988421221" at bounding box center [1064, 304] width 131 height 51
checkbox input "true"
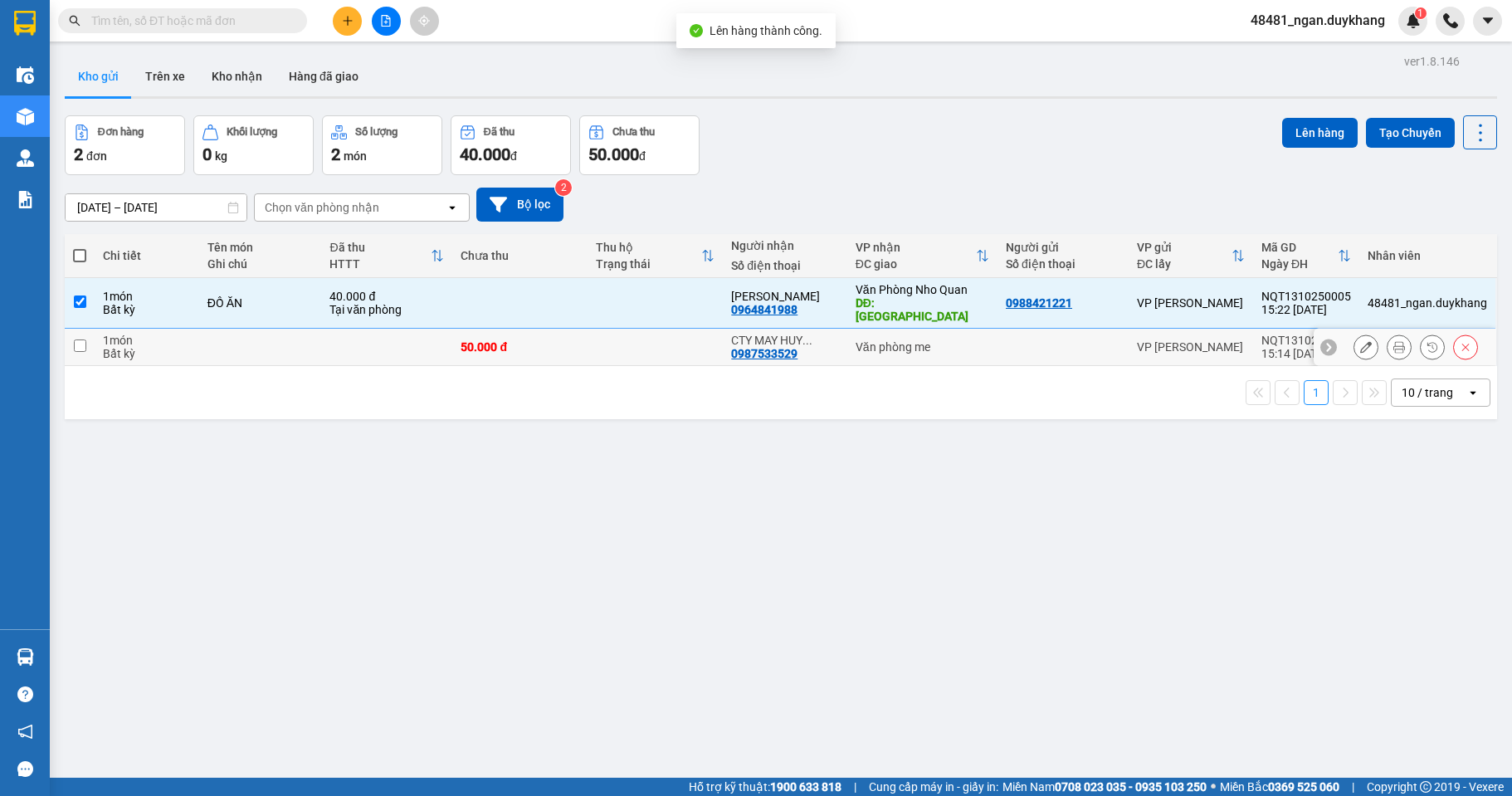
click at [966, 340] on div "Văn phòng me" at bounding box center [922, 346] width 134 height 14
checkbox input "true"
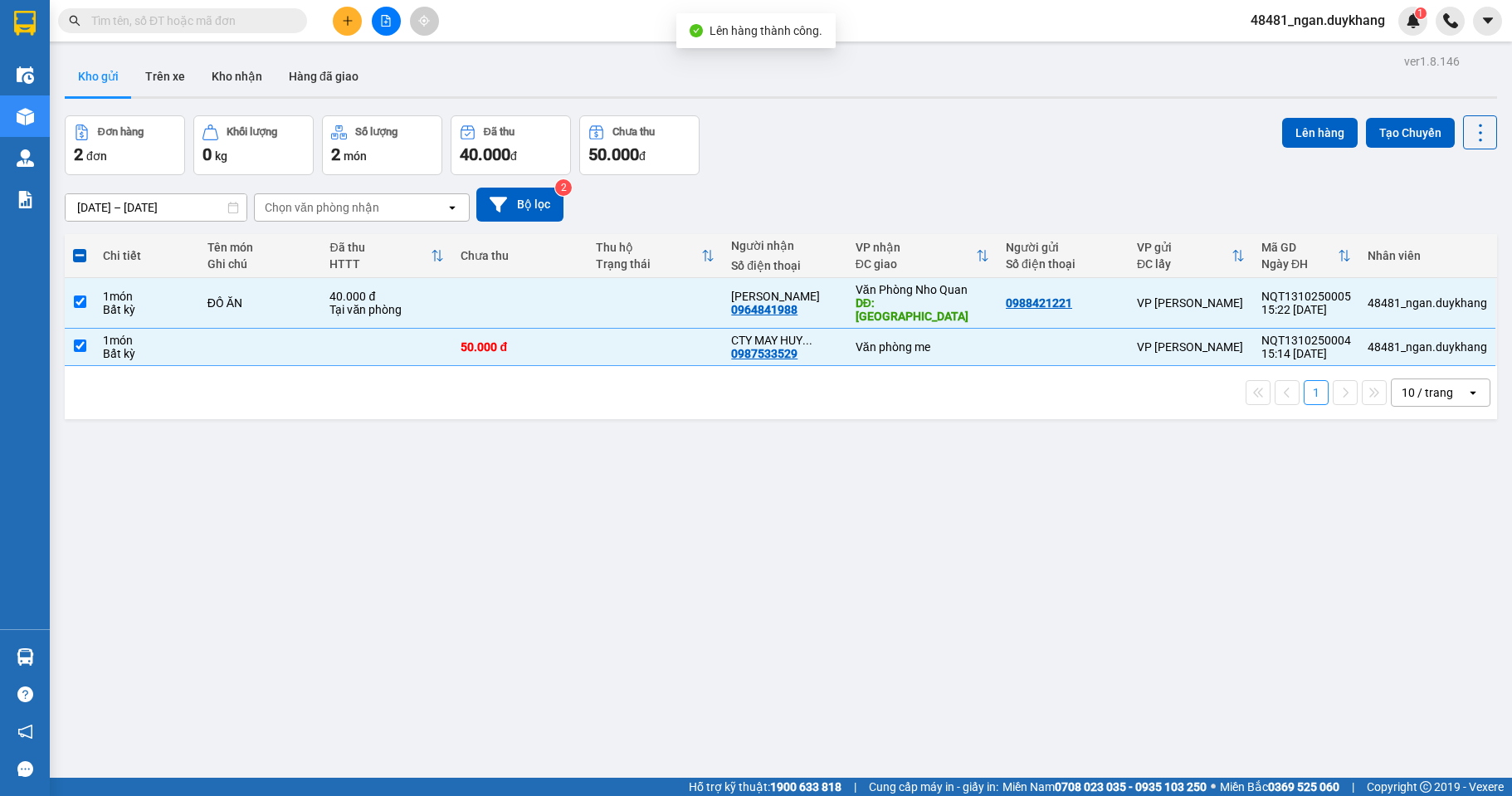
drag, startPoint x: 1346, startPoint y: 113, endPoint x: 1325, endPoint y: 123, distance: 23.3
click at [1346, 112] on div "ver 1.8.146 Kho gửi Trên xe Kho nhận Hàng đã giao Đơn hàng 2 đơn Khối lượng 0 k…" at bounding box center [781, 448] width 1446 height 796
click at [1325, 123] on button "Lên hàng" at bounding box center [1320, 132] width 76 height 30
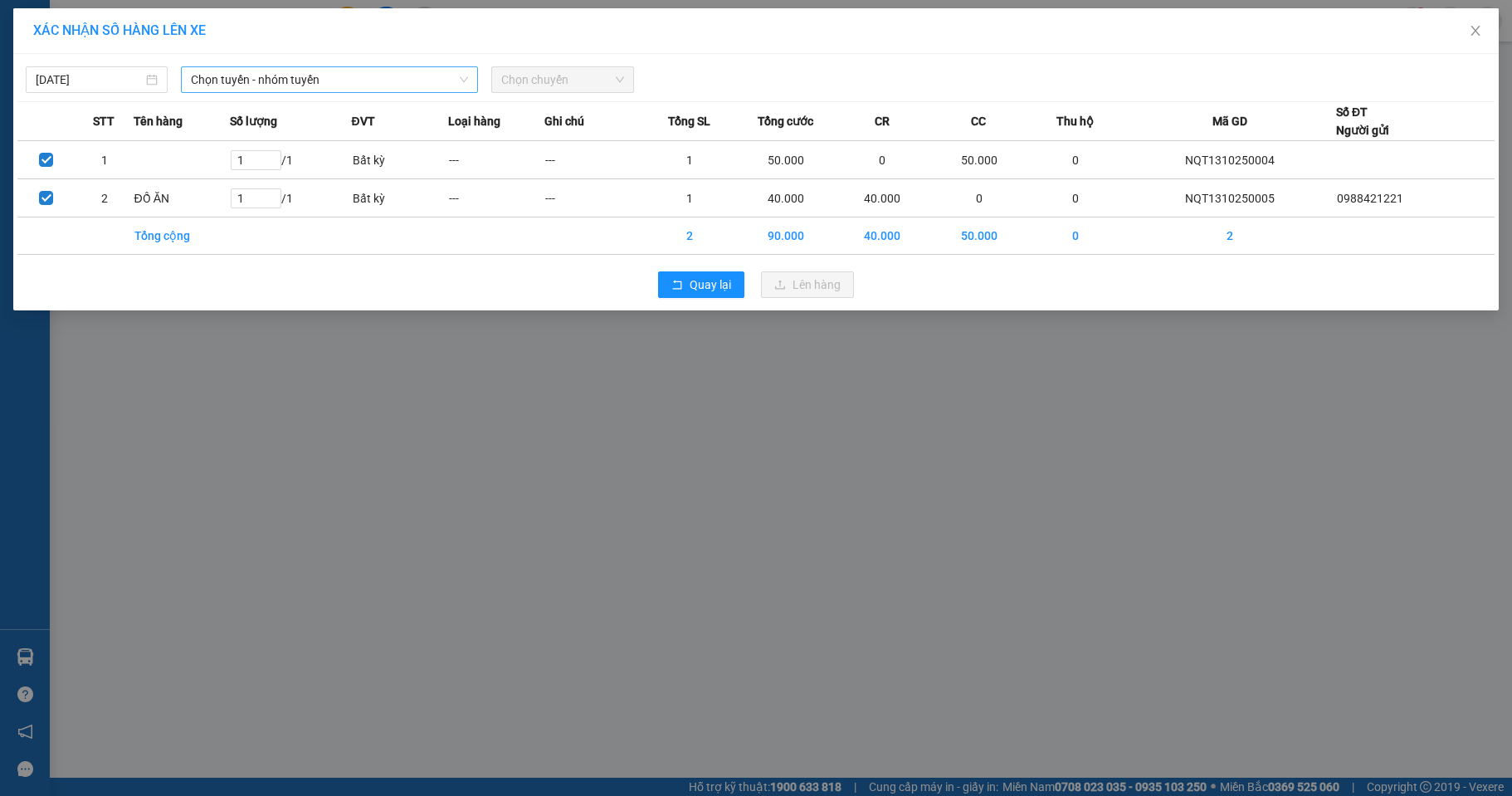
click at [272, 80] on span "Chọn tuyến - nhóm tuyến" at bounding box center [329, 79] width 277 height 25
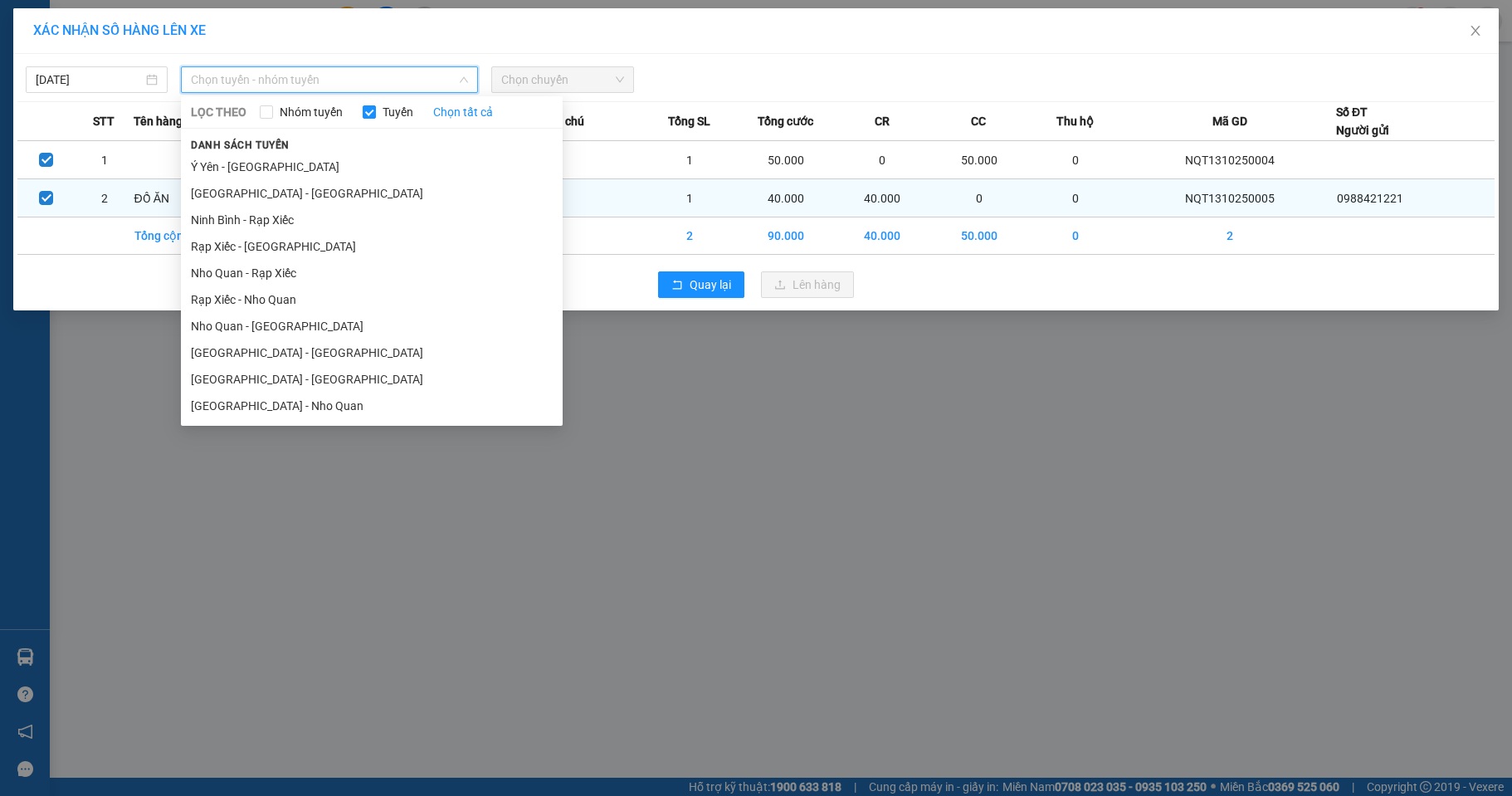
drag, startPoint x: 236, startPoint y: 403, endPoint x: 537, endPoint y: 190, distance: 368.7
click at [239, 404] on li "[GEOGRAPHIC_DATA] - Nho Quan" at bounding box center [372, 406] width 382 height 26
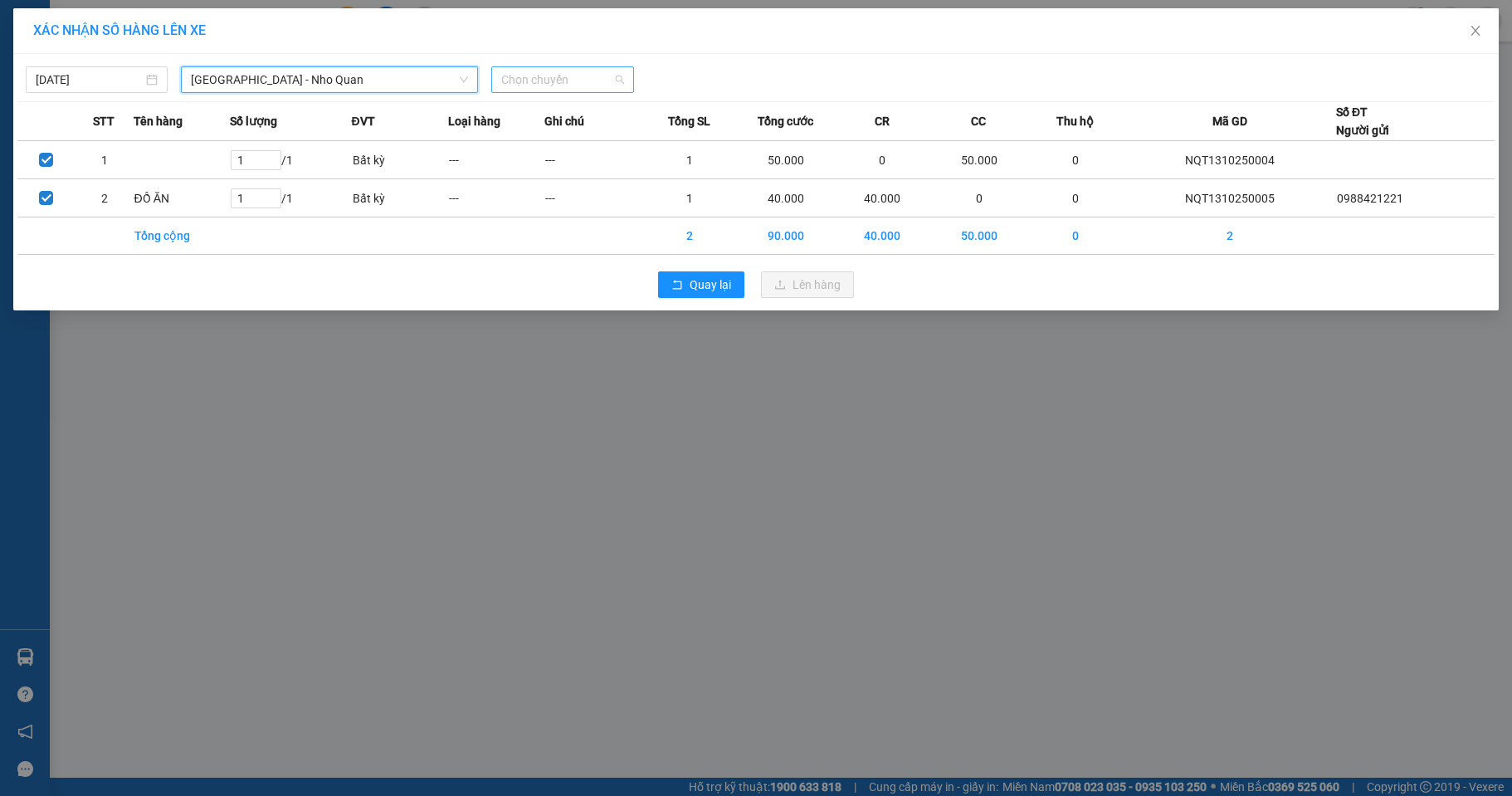
click at [563, 71] on span "Chọn chuyến" at bounding box center [562, 79] width 122 height 25
type input "363"
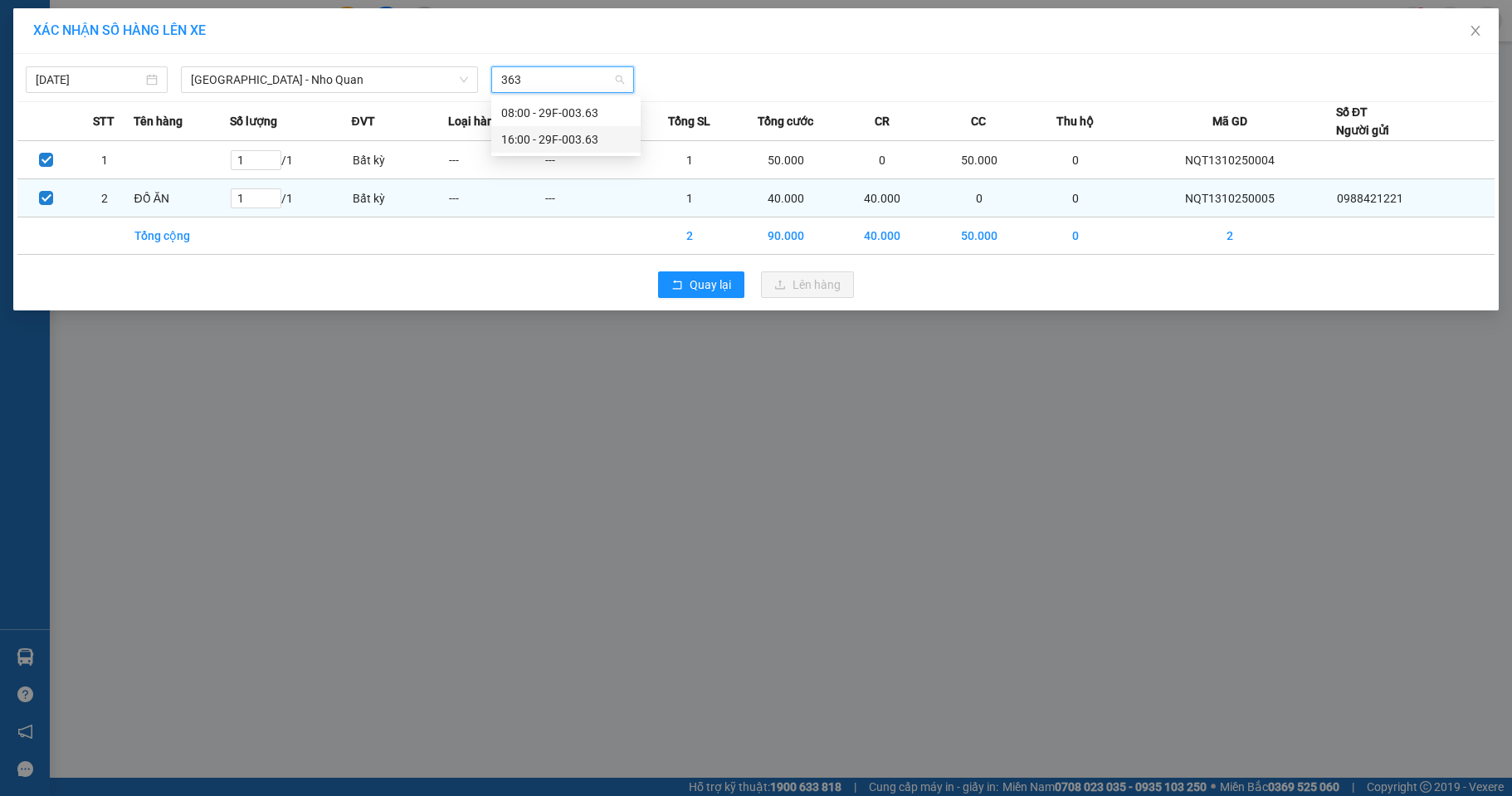
drag, startPoint x: 562, startPoint y: 135, endPoint x: 713, endPoint y: 193, distance: 161.8
click at [566, 137] on div "16:00 - 29F-003.63" at bounding box center [566, 140] width 129 height 18
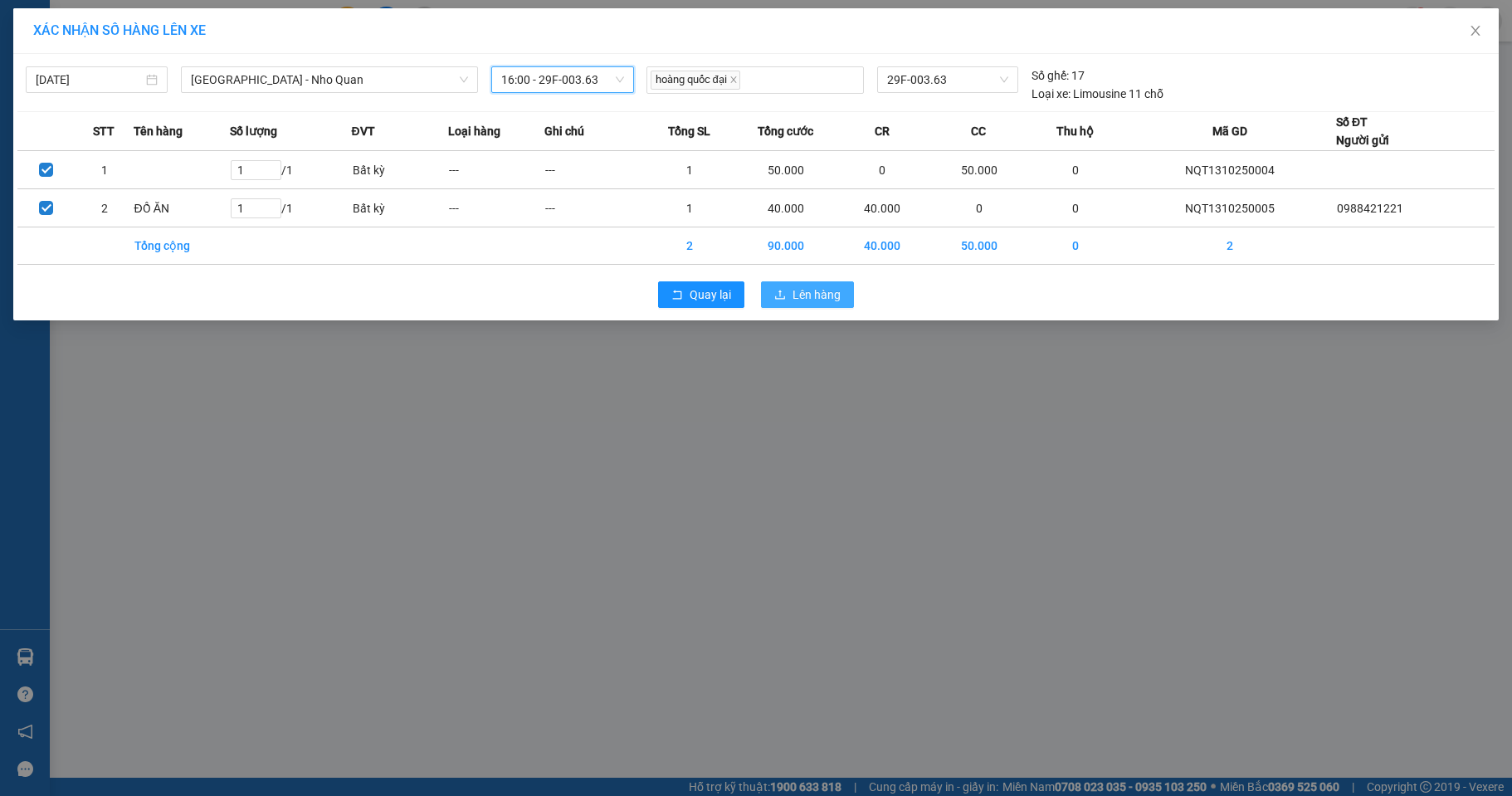
click at [791, 293] on button "Lên hàng" at bounding box center [807, 295] width 93 height 26
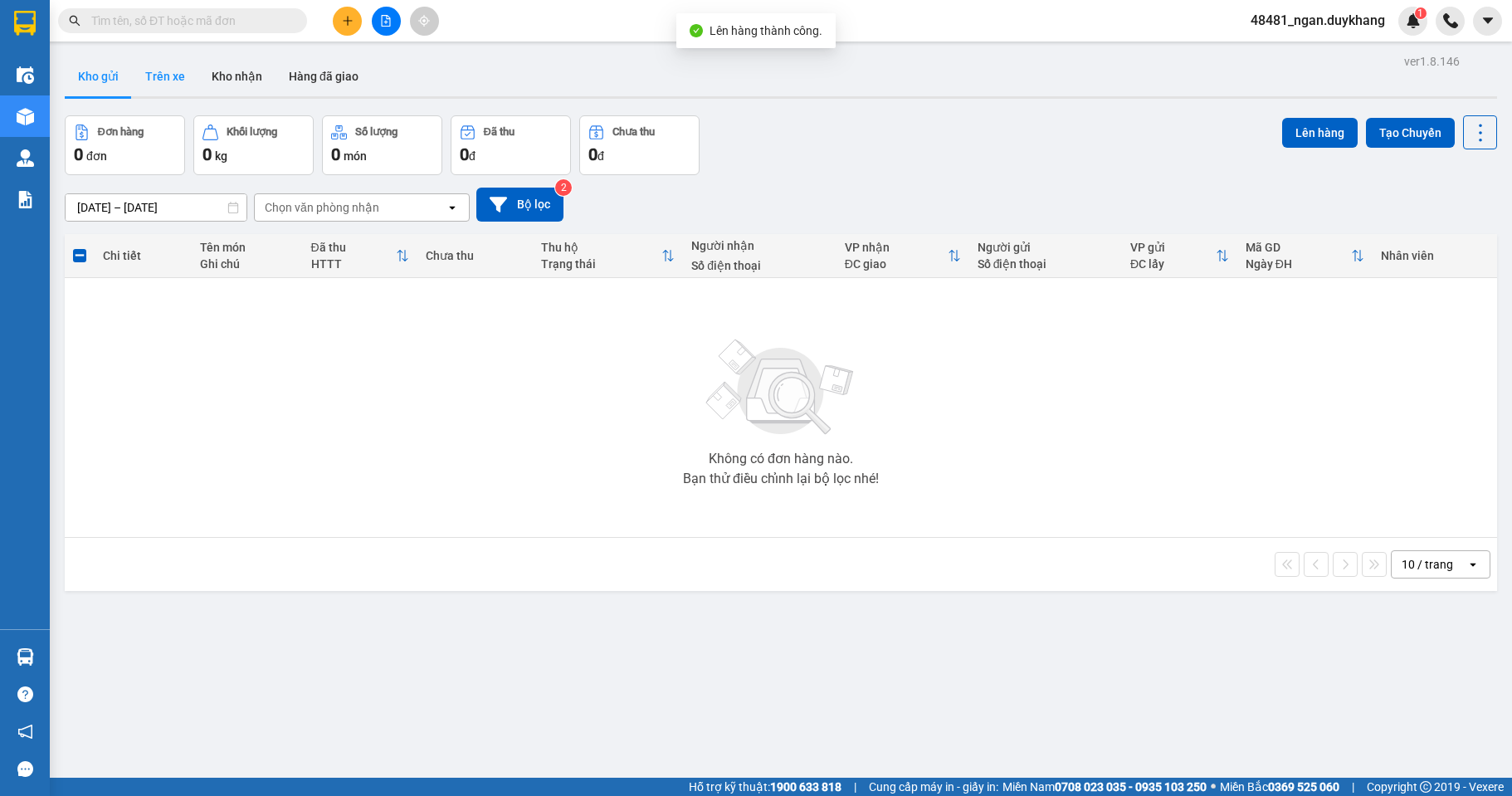
click at [156, 76] on button "Trên xe" at bounding box center [165, 77] width 67 height 40
